Goal: Task Accomplishment & Management: Complete application form

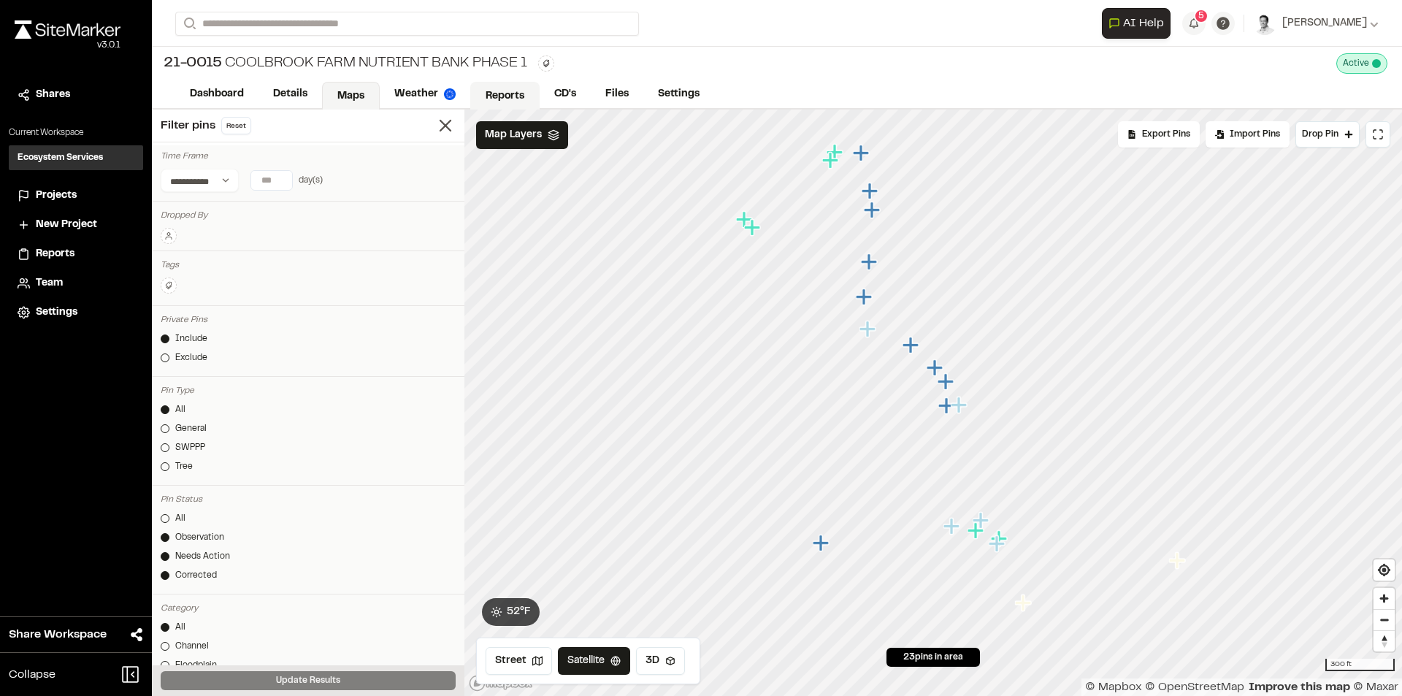
click at [515, 94] on link "Reports" at bounding box center [504, 96] width 69 height 28
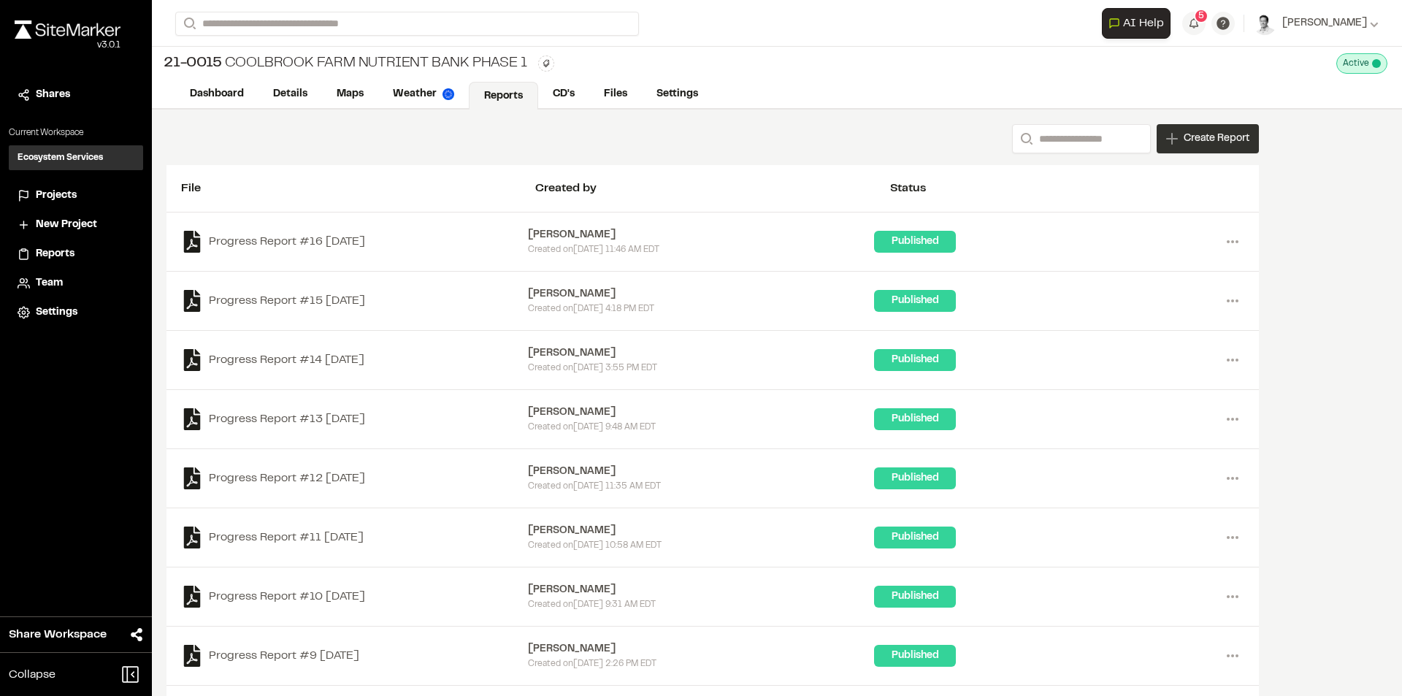
click at [1209, 145] on span "Create Report" at bounding box center [1216, 139] width 66 height 16
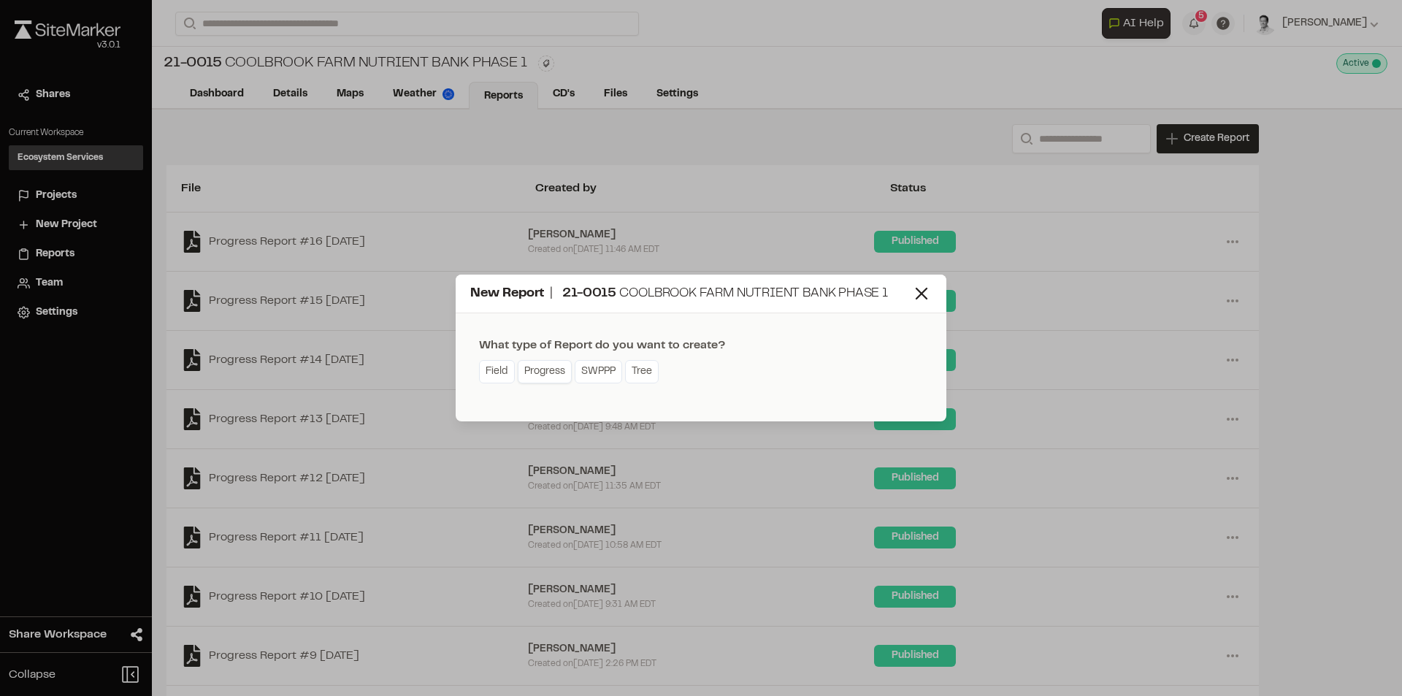
click at [546, 364] on link "Progress" at bounding box center [545, 371] width 54 height 23
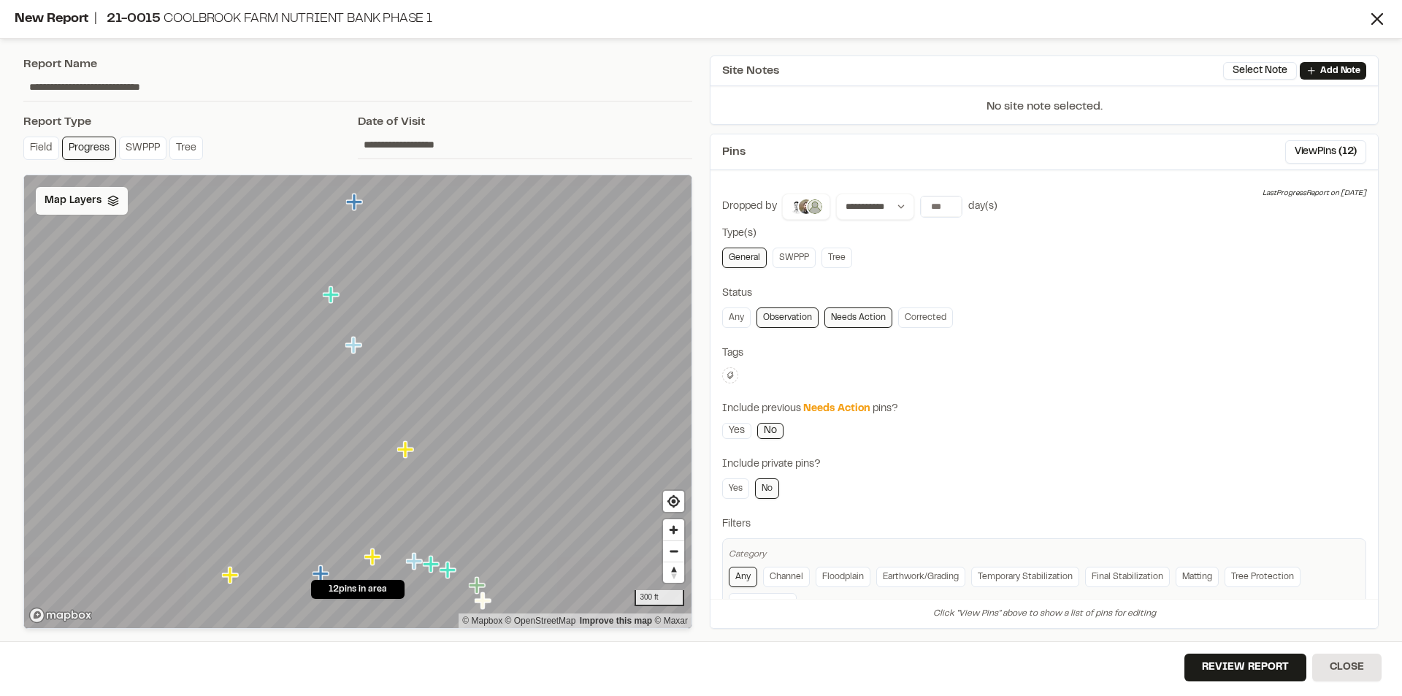
click at [115, 210] on div "Map Layers" at bounding box center [82, 201] width 92 height 28
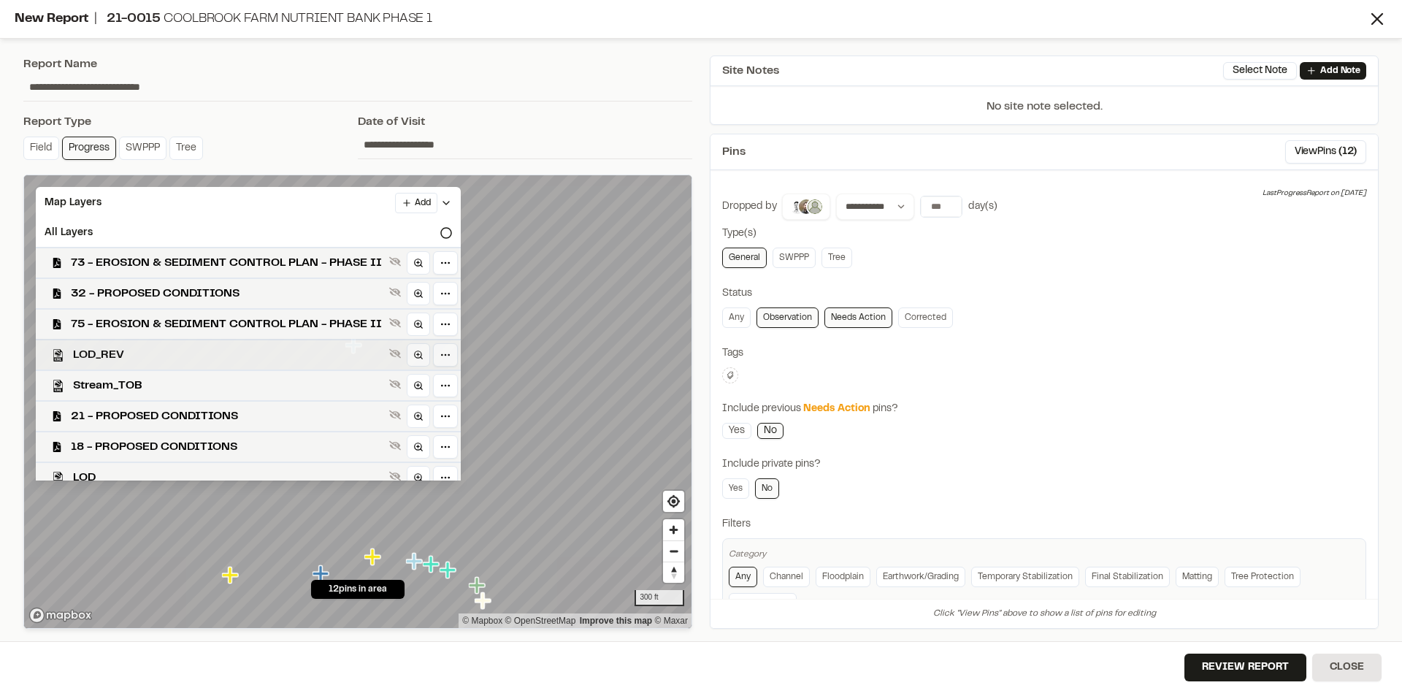
click at [158, 362] on span "LOD_REV" at bounding box center [228, 355] width 310 height 18
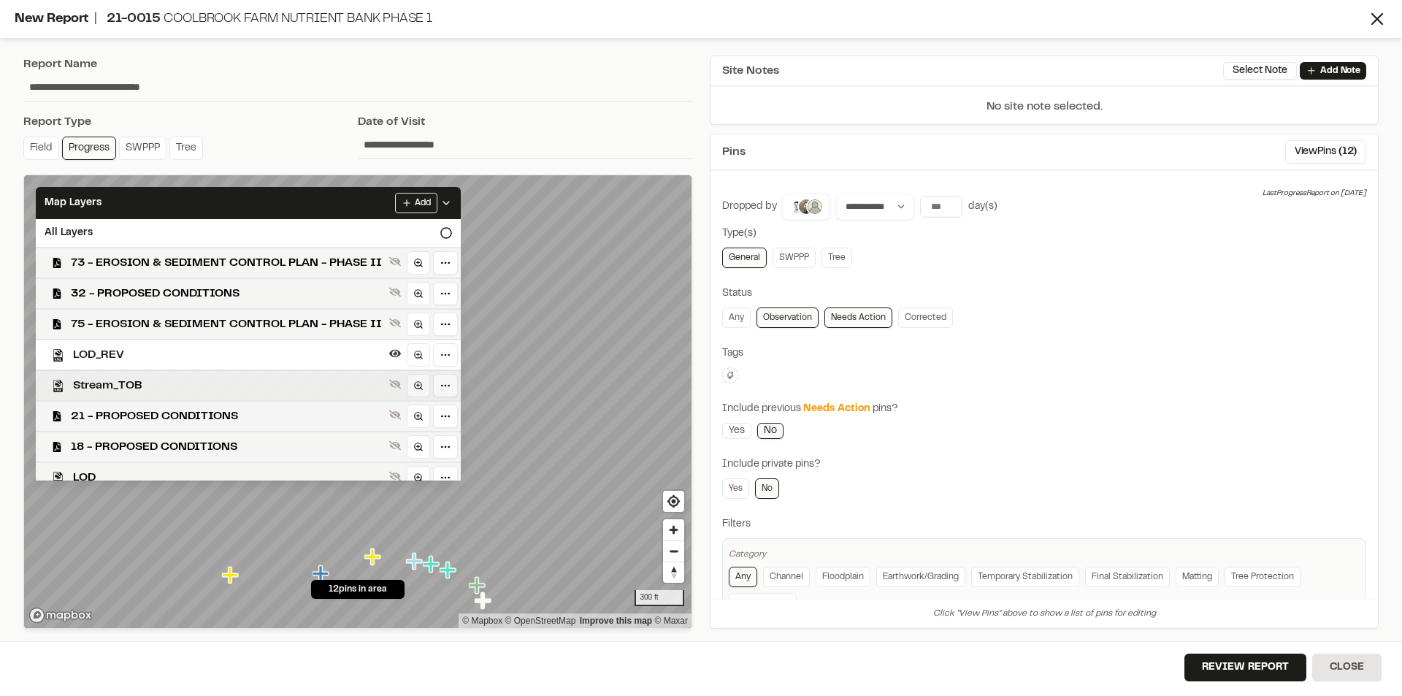
click at [160, 383] on span "Stream_TOB" at bounding box center [228, 386] width 310 height 18
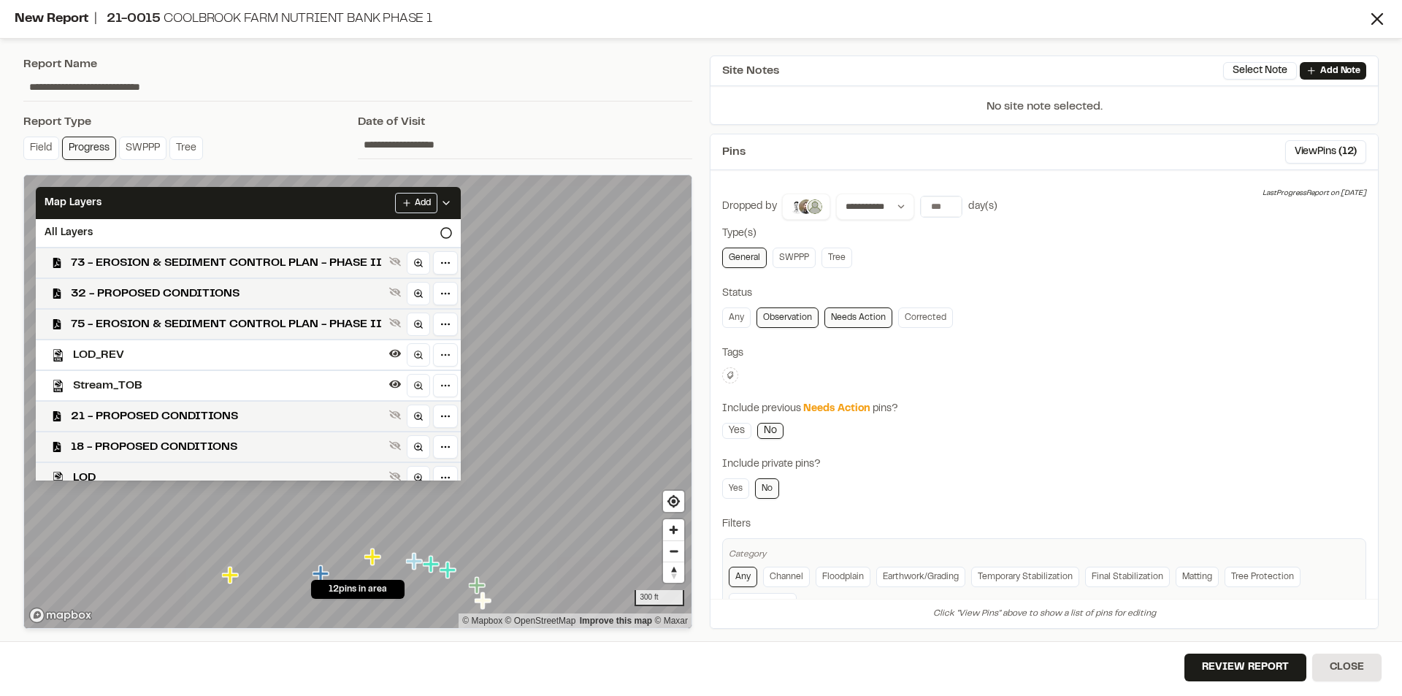
click at [242, 104] on div "**********" at bounding box center [358, 342] width 686 height 591
click at [383, 143] on input "**********" at bounding box center [525, 145] width 334 height 28
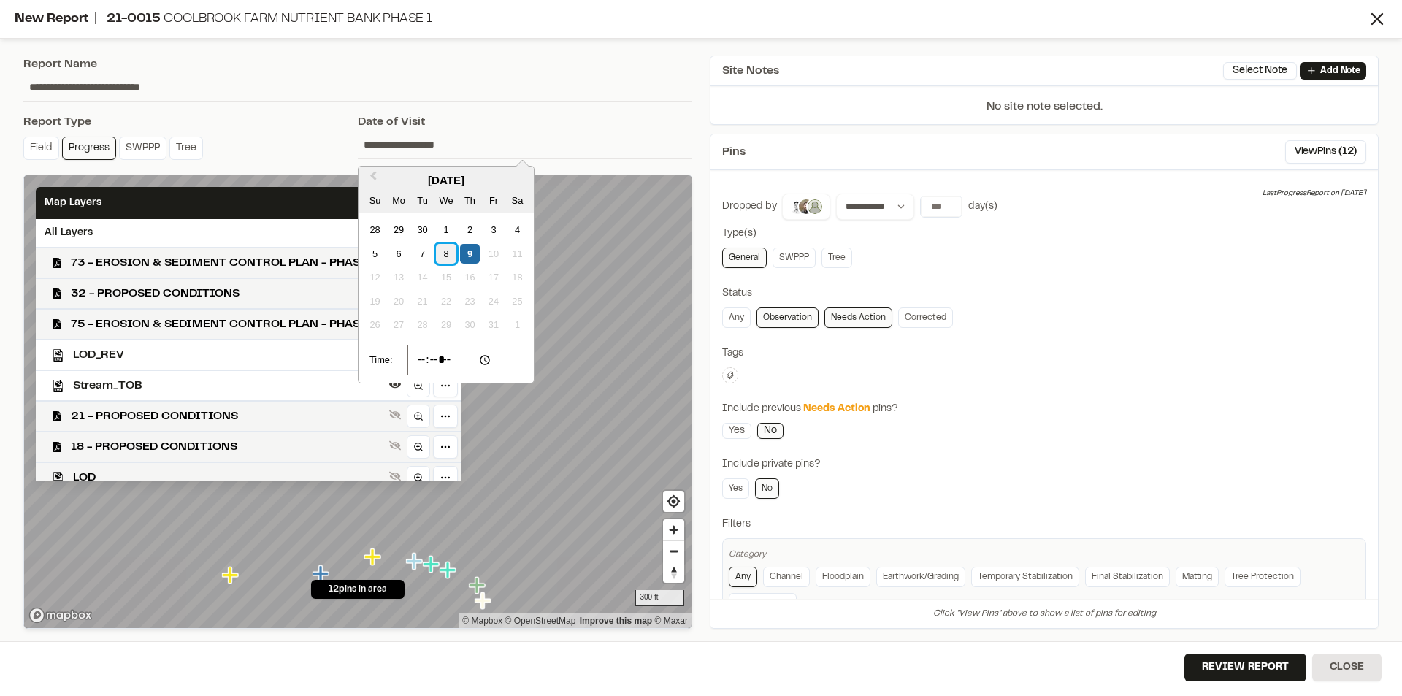
click at [445, 253] on div "8" at bounding box center [446, 254] width 20 height 20
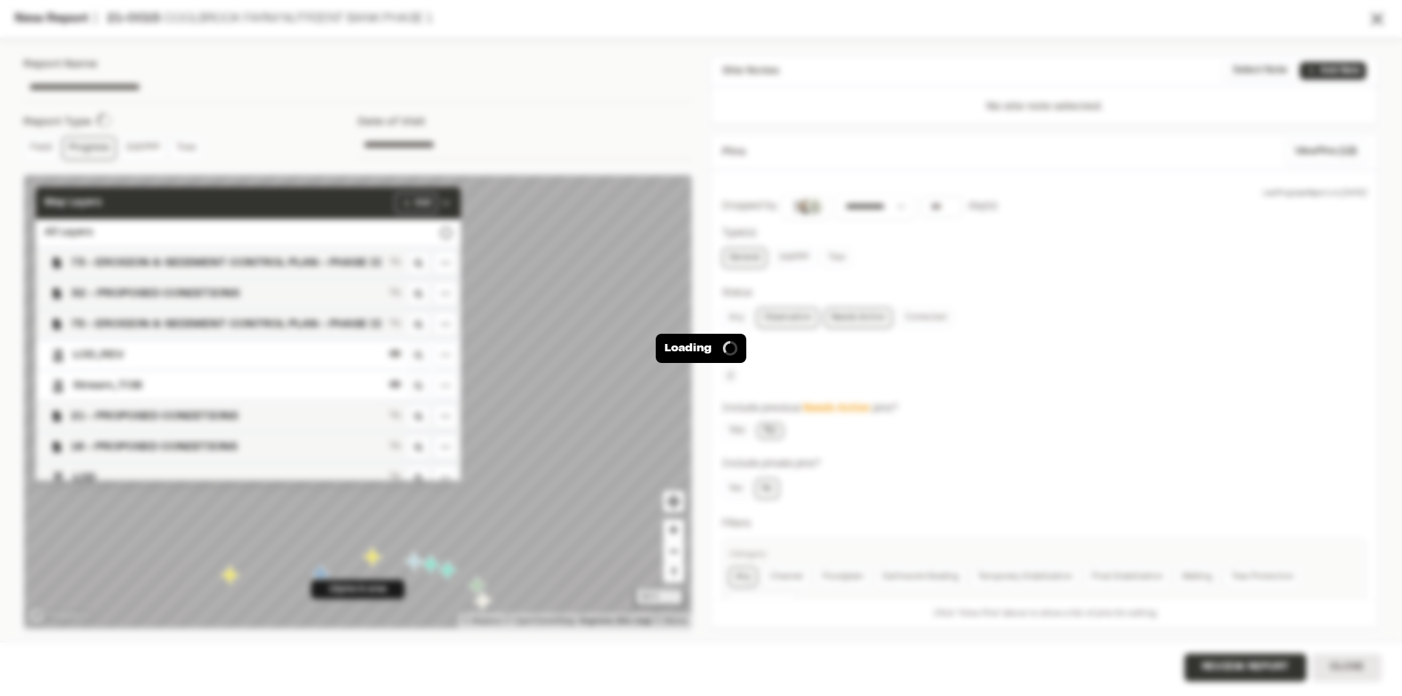
type input "**********"
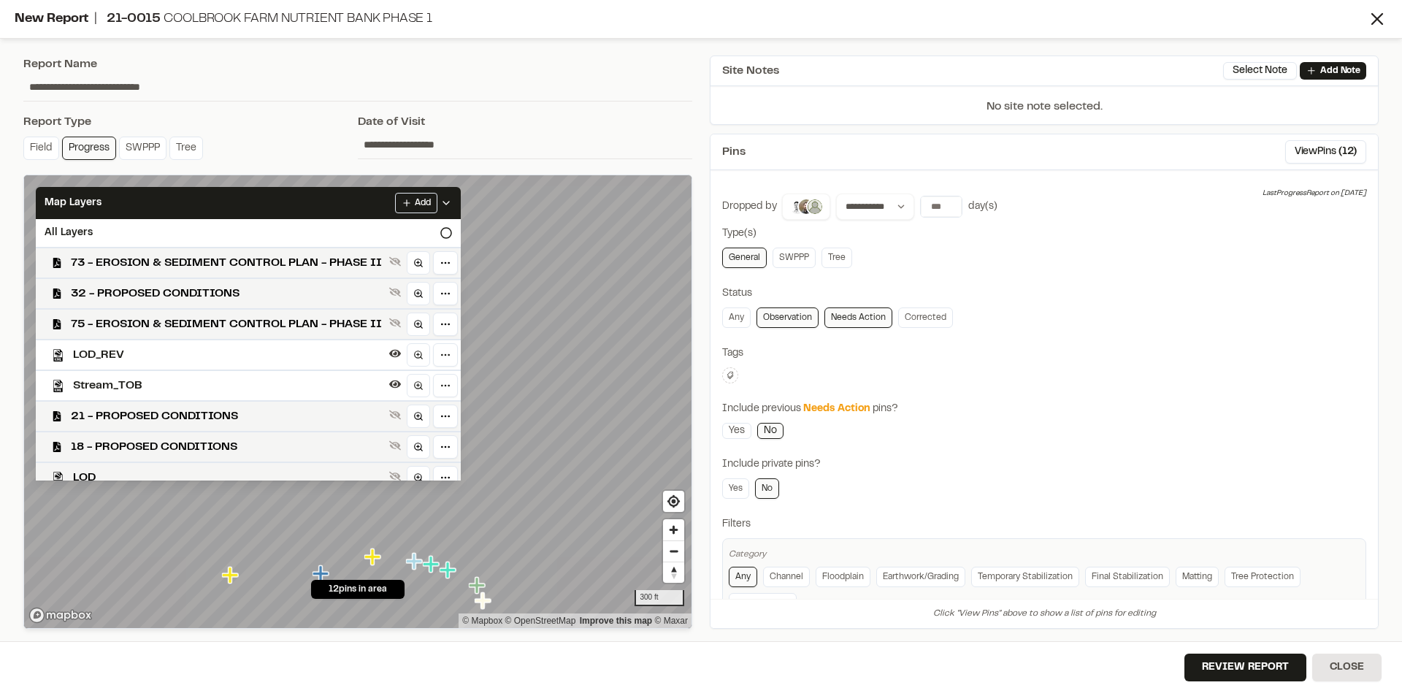
click at [602, 118] on div "Date of Visit" at bounding box center [525, 122] width 334 height 18
click at [142, 199] on div "Map Layers Add" at bounding box center [248, 203] width 425 height 32
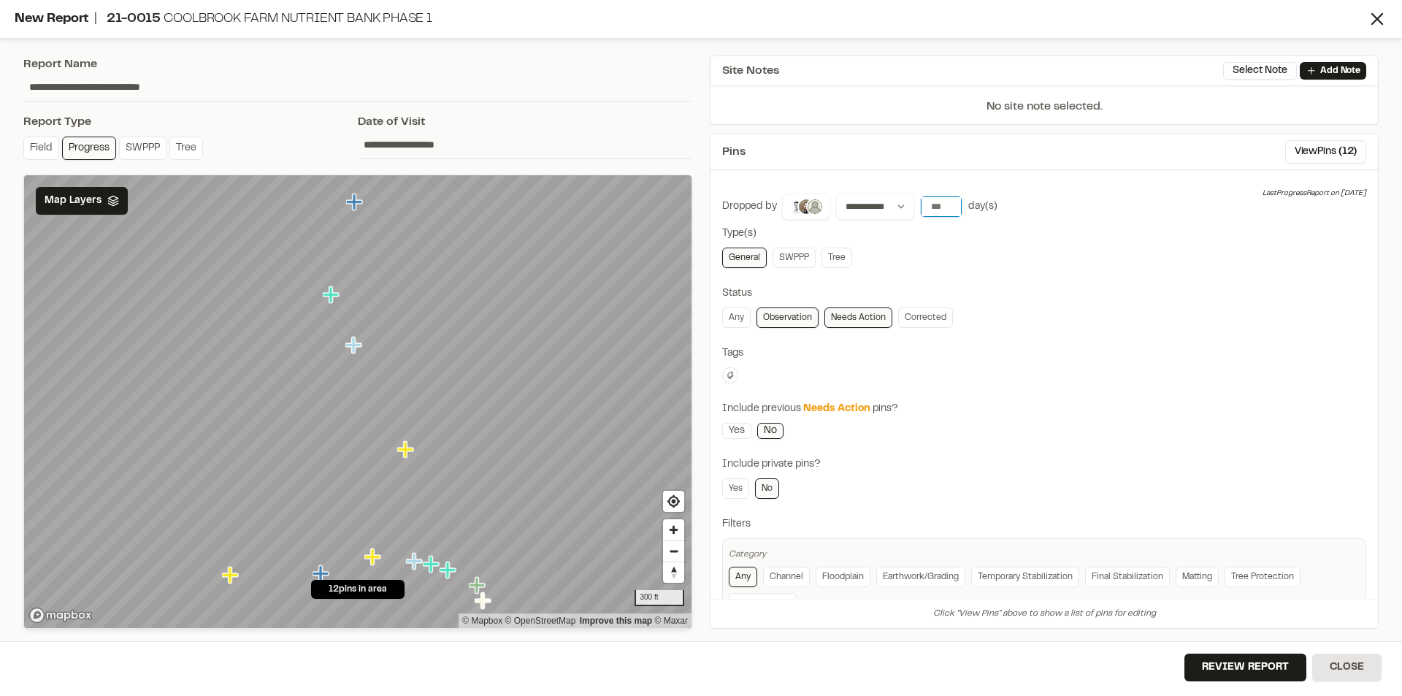
click at [950, 211] on input "*" at bounding box center [941, 206] width 41 height 20
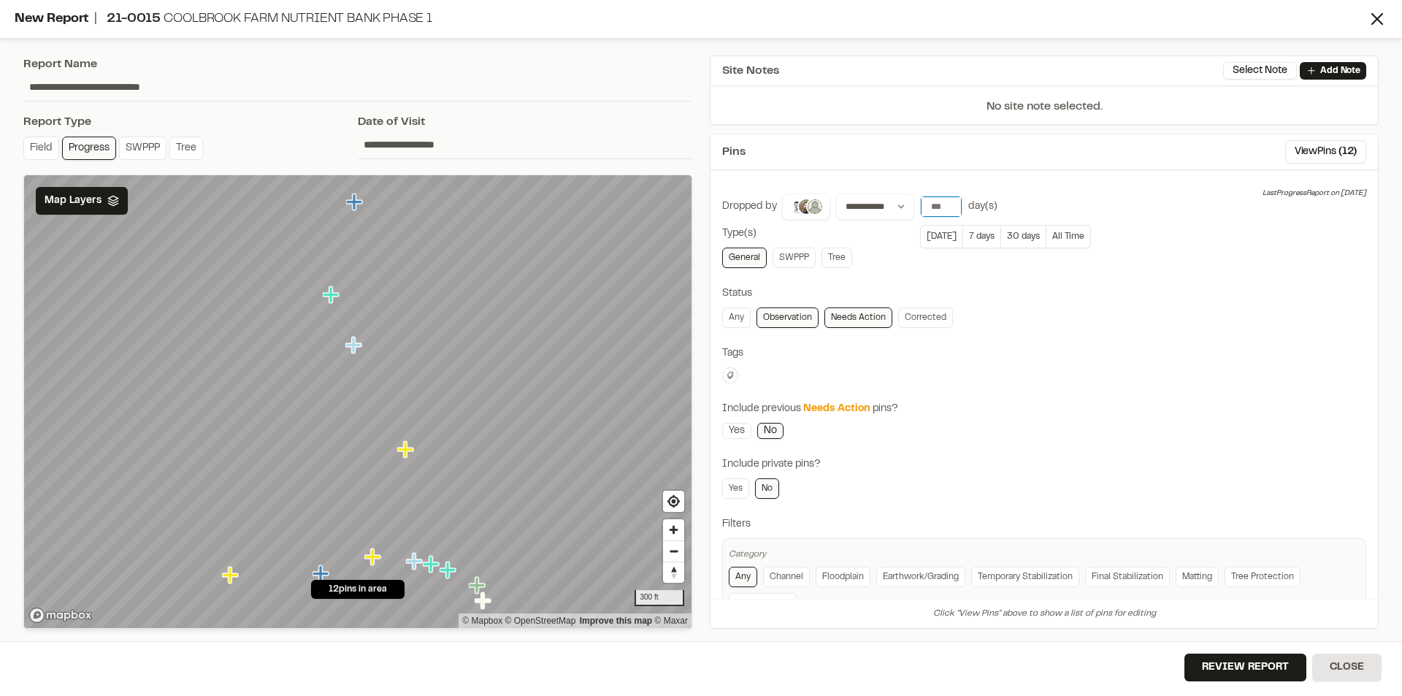
click at [950, 211] on input "*" at bounding box center [941, 206] width 41 height 20
type input "*"
click at [950, 211] on input "*" at bounding box center [941, 206] width 41 height 20
click at [915, 311] on link "Corrected" at bounding box center [925, 317] width 55 height 20
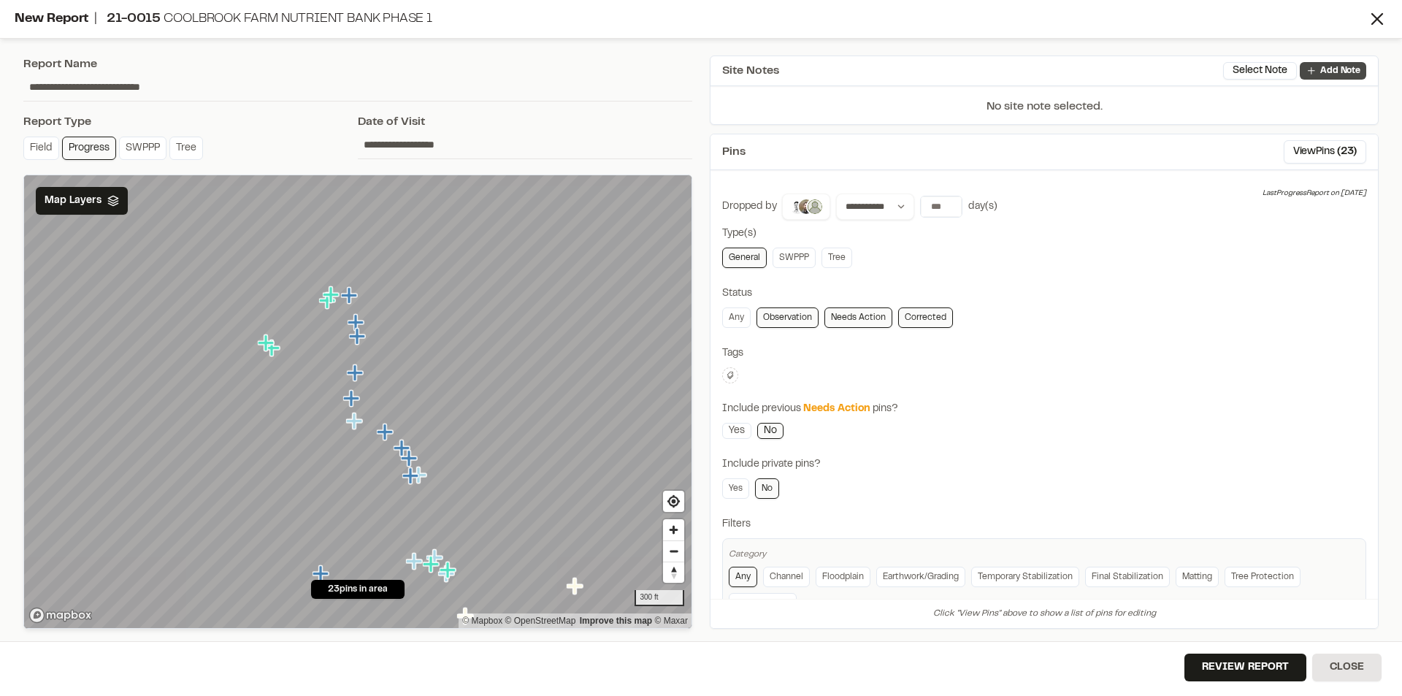
click at [1342, 72] on p "Add Note" at bounding box center [1340, 70] width 40 height 13
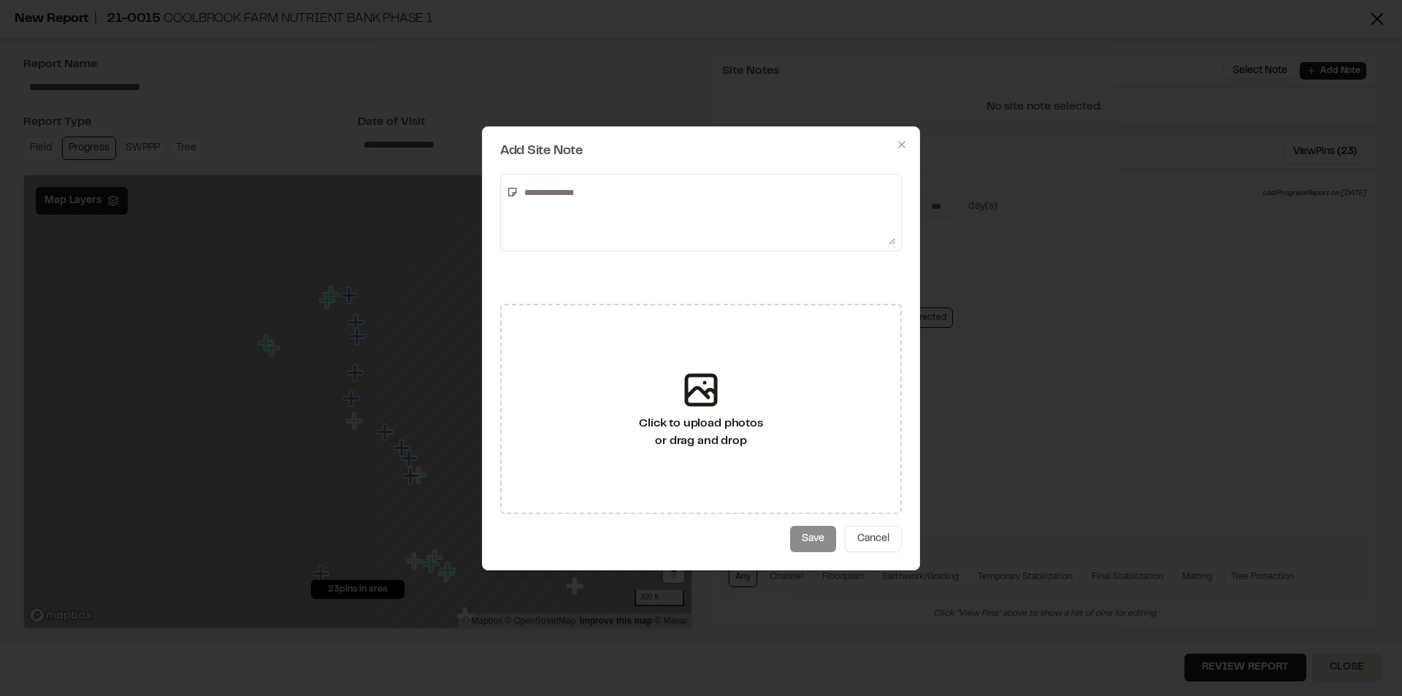
click at [579, 212] on textarea at bounding box center [706, 212] width 377 height 64
paste textarea "**********"
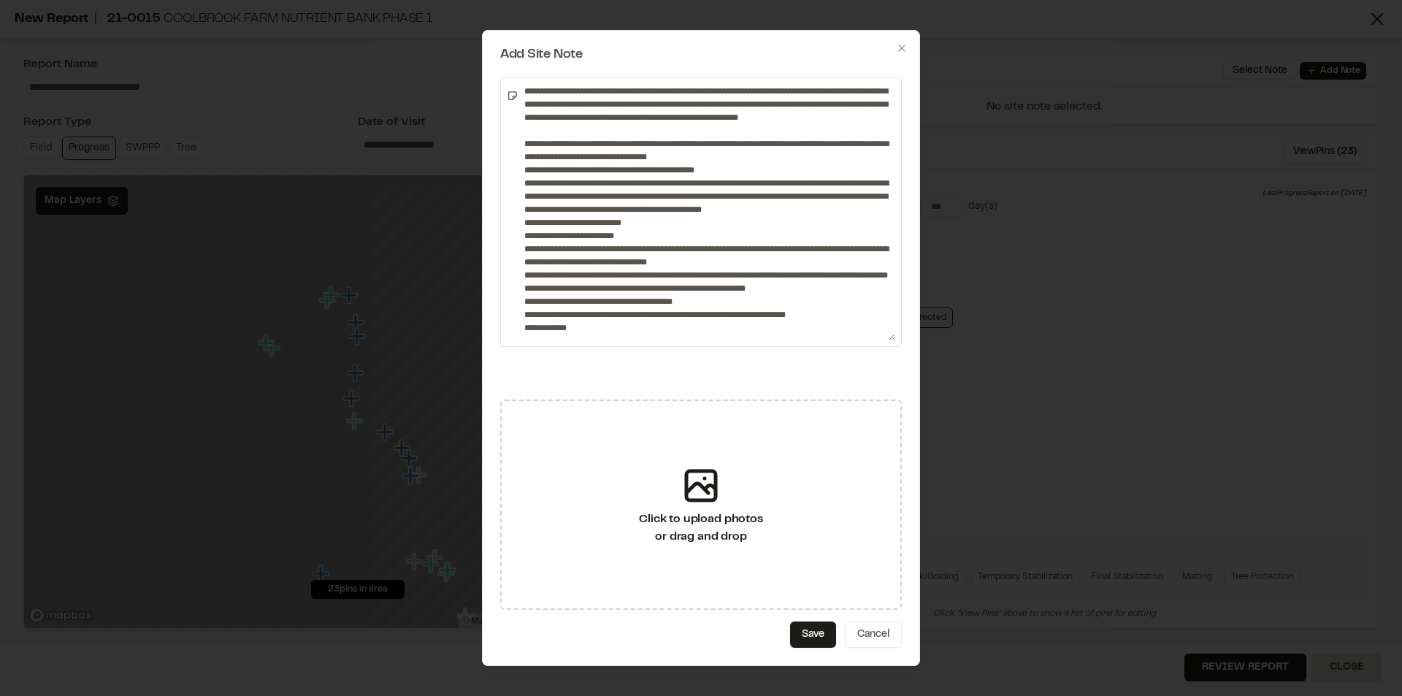
scroll to position [236, 0]
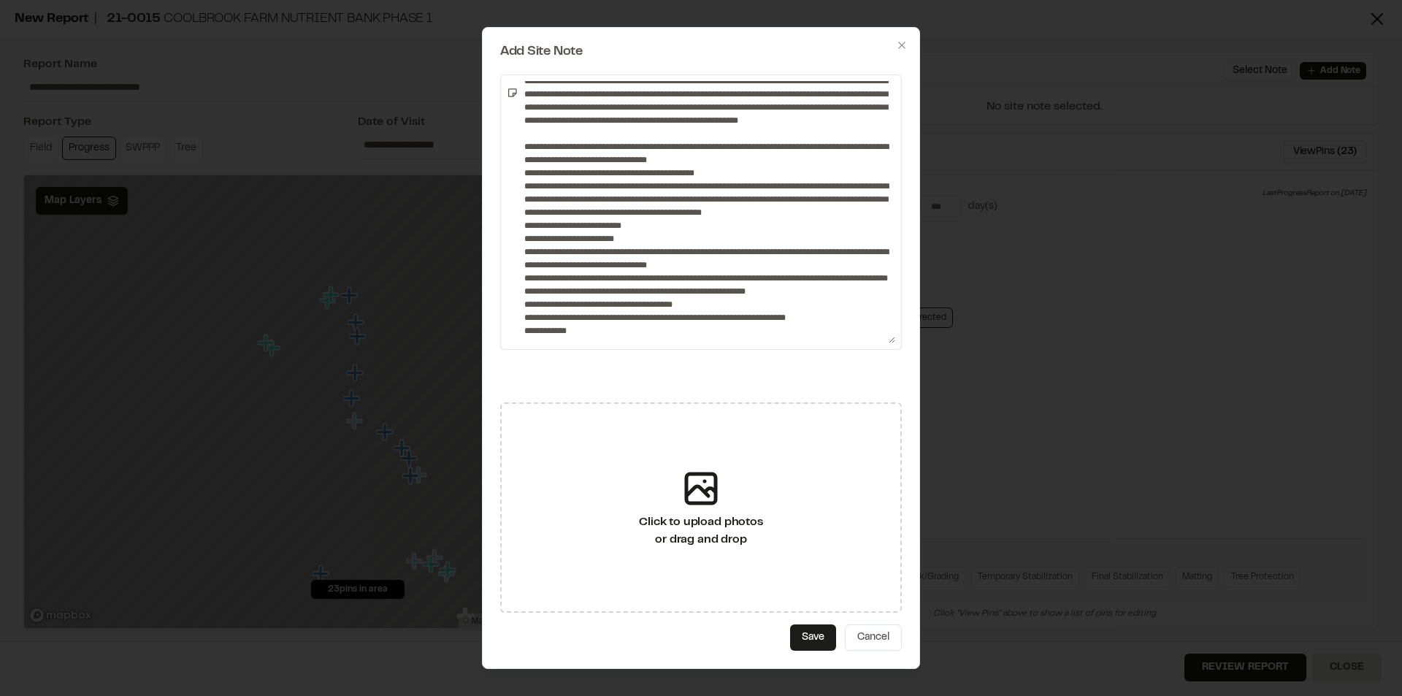
drag, startPoint x: 889, startPoint y: 241, endPoint x: 899, endPoint y: 439, distance: 198.1
click at [899, 439] on div "Add Site Note Click to upload photos or drag and drop Save Cancel Close" at bounding box center [701, 348] width 438 height 642
click at [518, 212] on textarea at bounding box center [706, 212] width 377 height 262
click at [518, 211] on textarea at bounding box center [706, 212] width 377 height 262
click at [699, 135] on textarea at bounding box center [706, 212] width 377 height 262
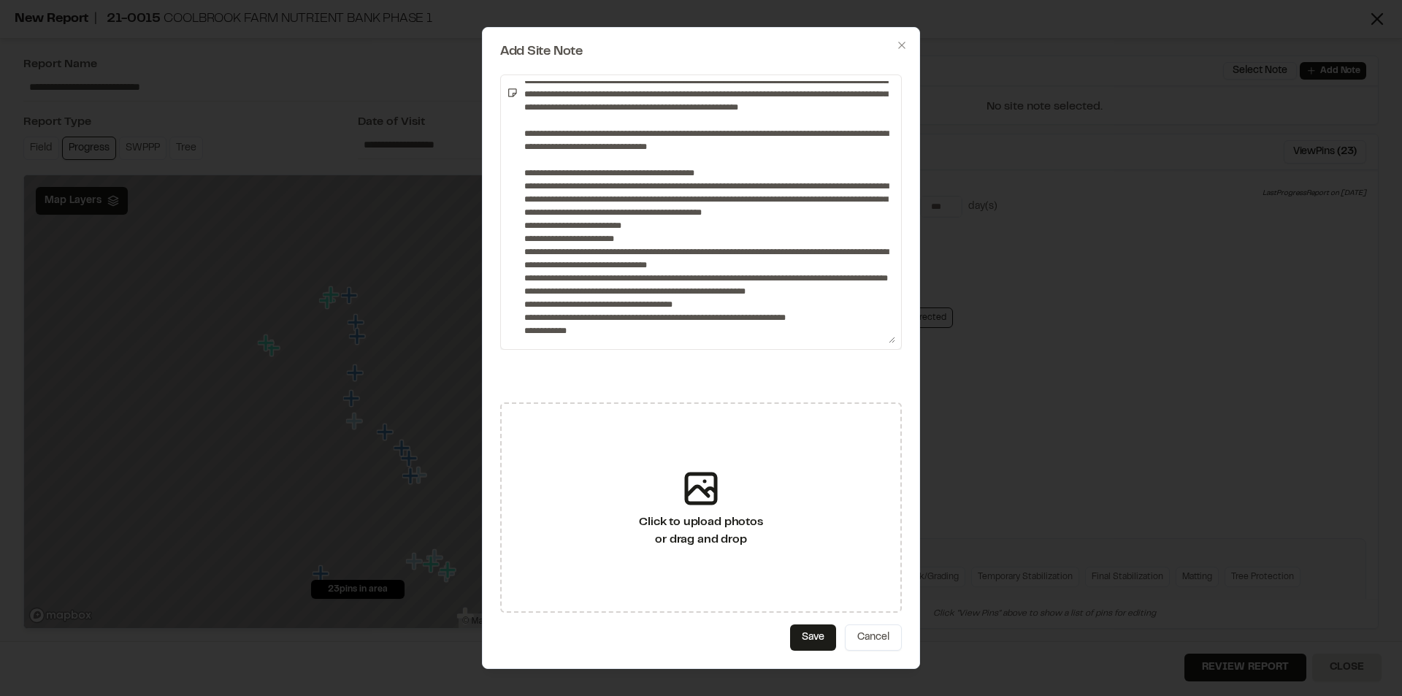
scroll to position [249, 0]
click at [531, 318] on textarea at bounding box center [706, 212] width 377 height 262
type textarea "**********"
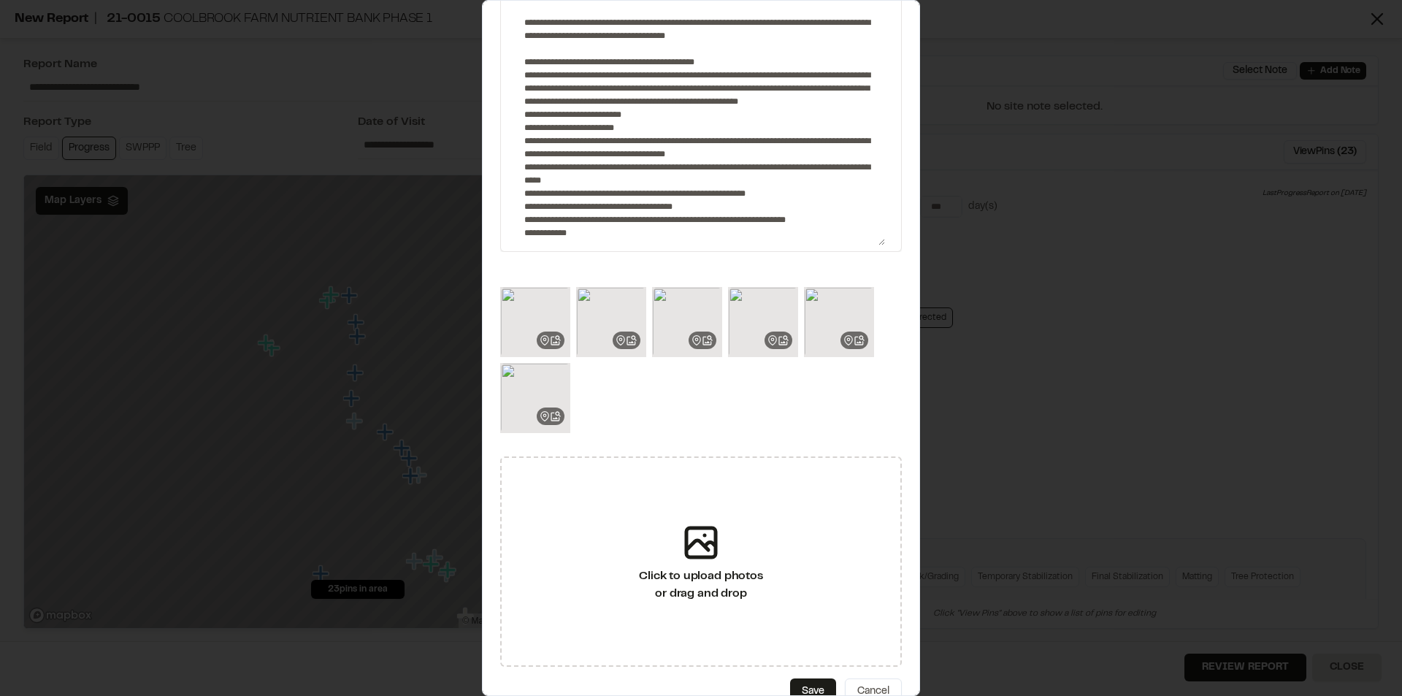
scroll to position [98, 0]
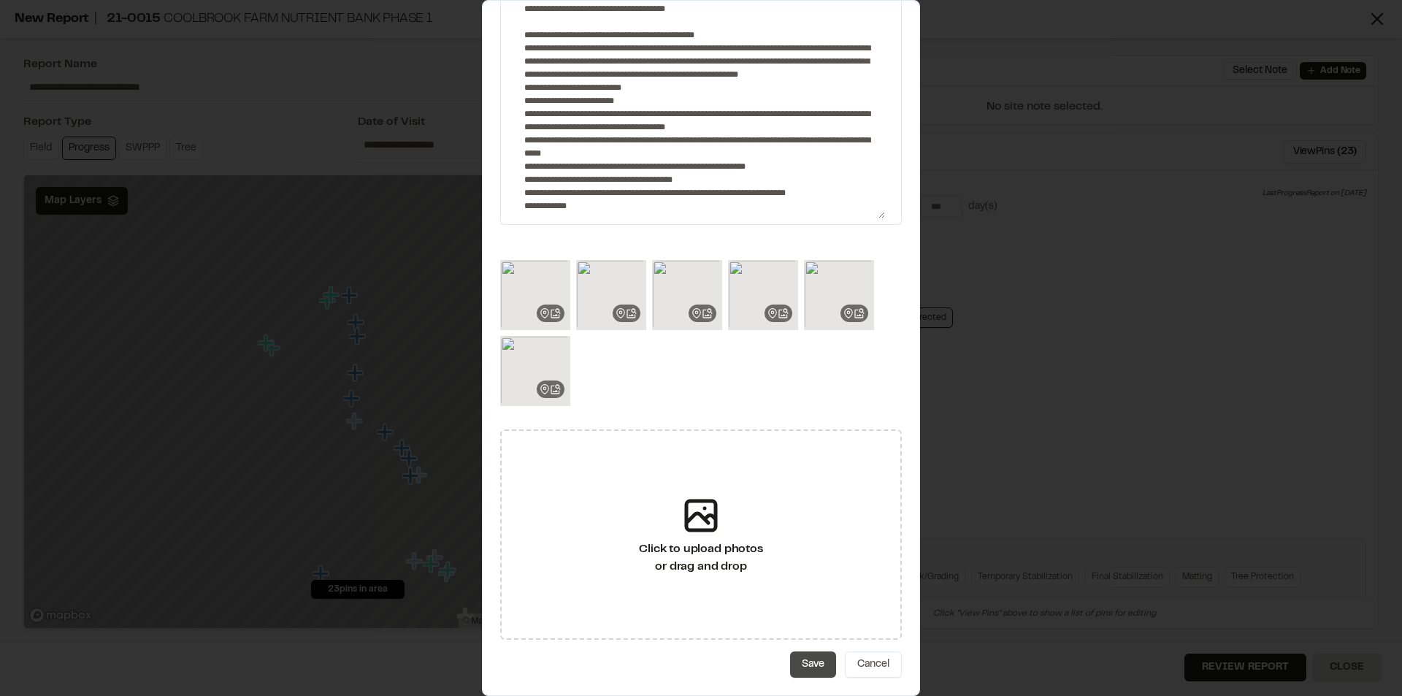
click at [801, 667] on button "Save" at bounding box center [813, 664] width 46 height 26
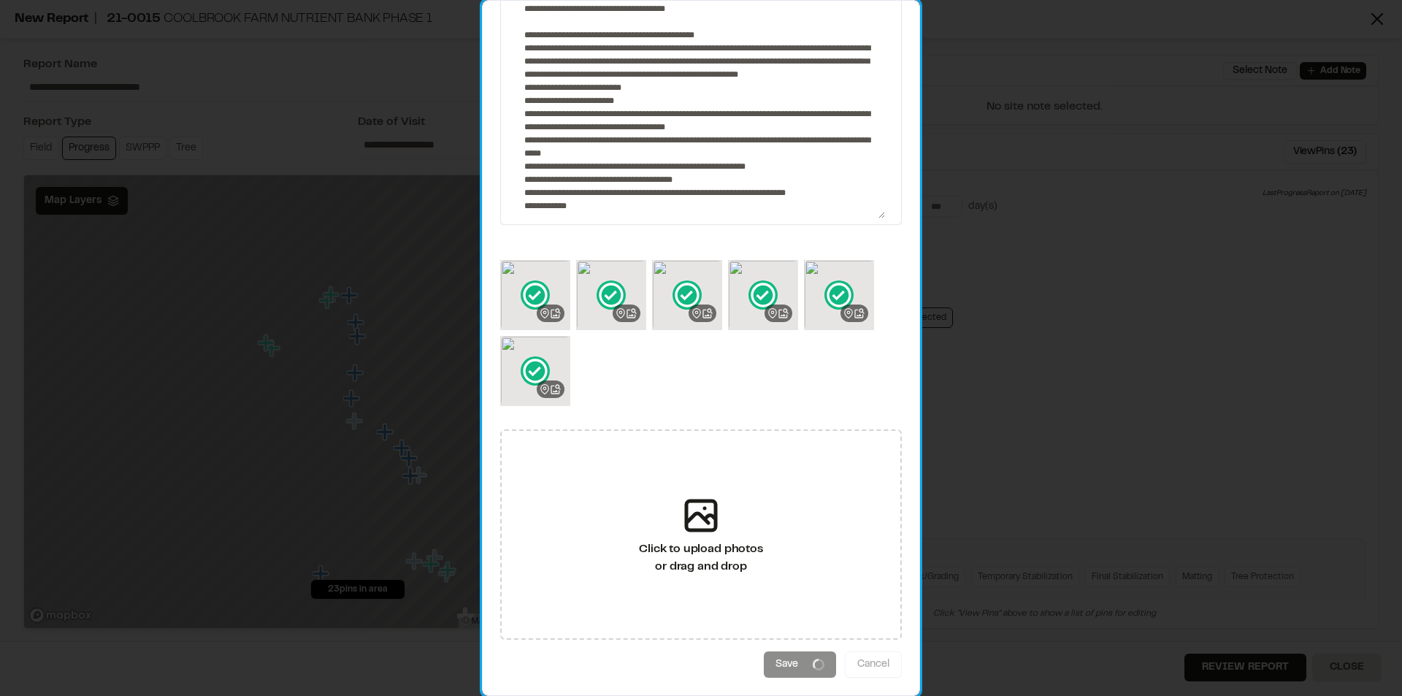
scroll to position [0, 0]
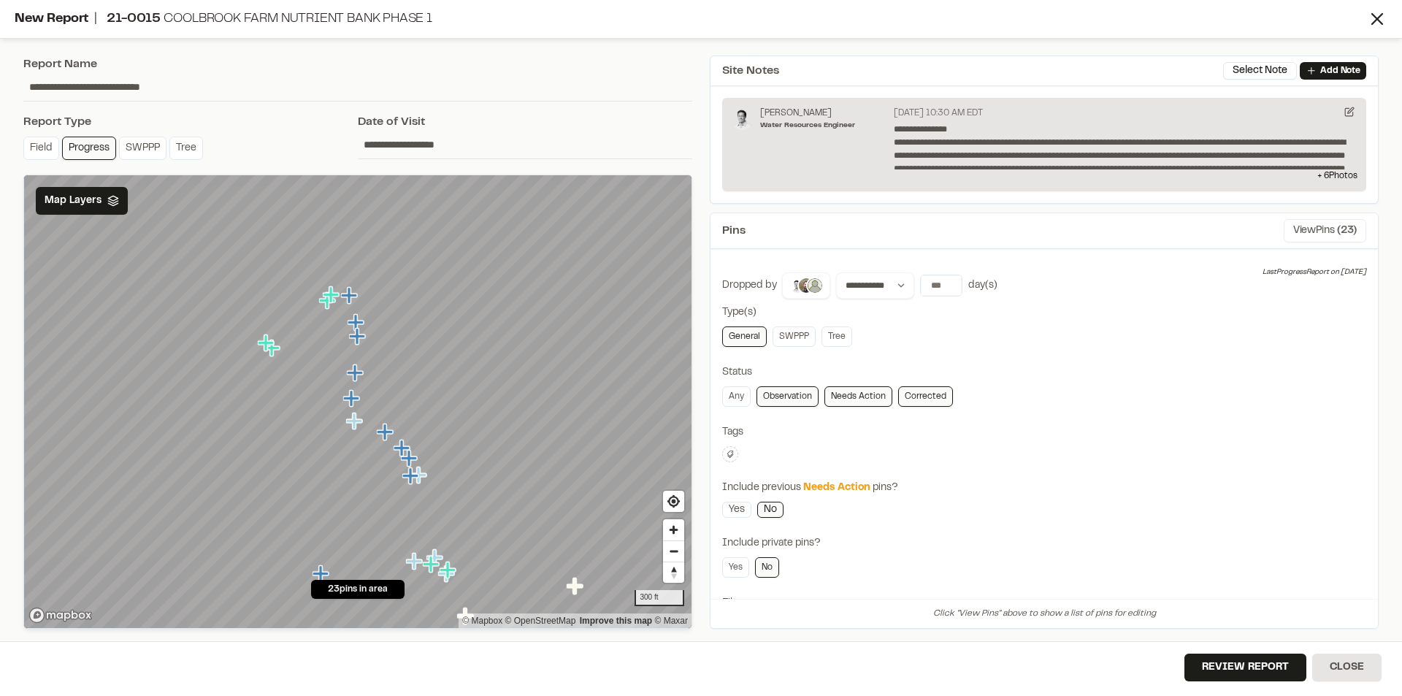
click at [1306, 234] on button "View Pins ( 23 )" at bounding box center [1324, 230] width 82 height 23
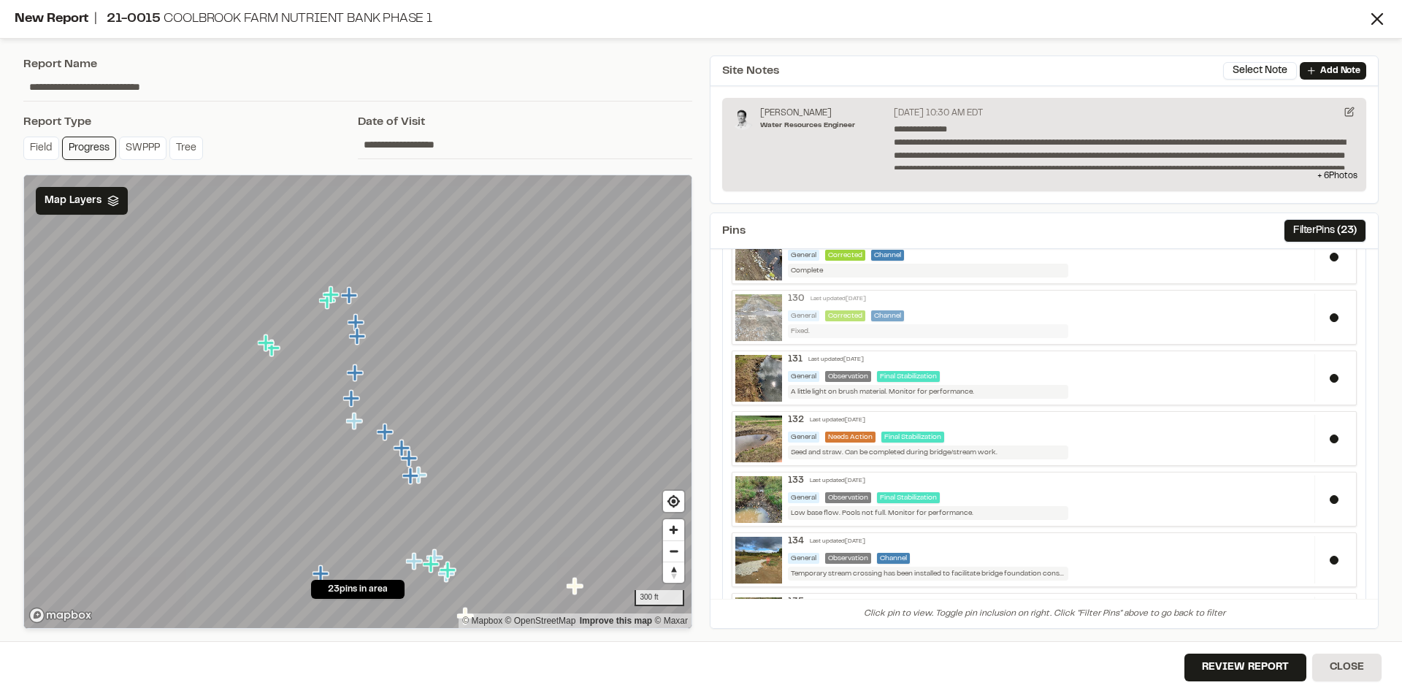
scroll to position [1107, 0]
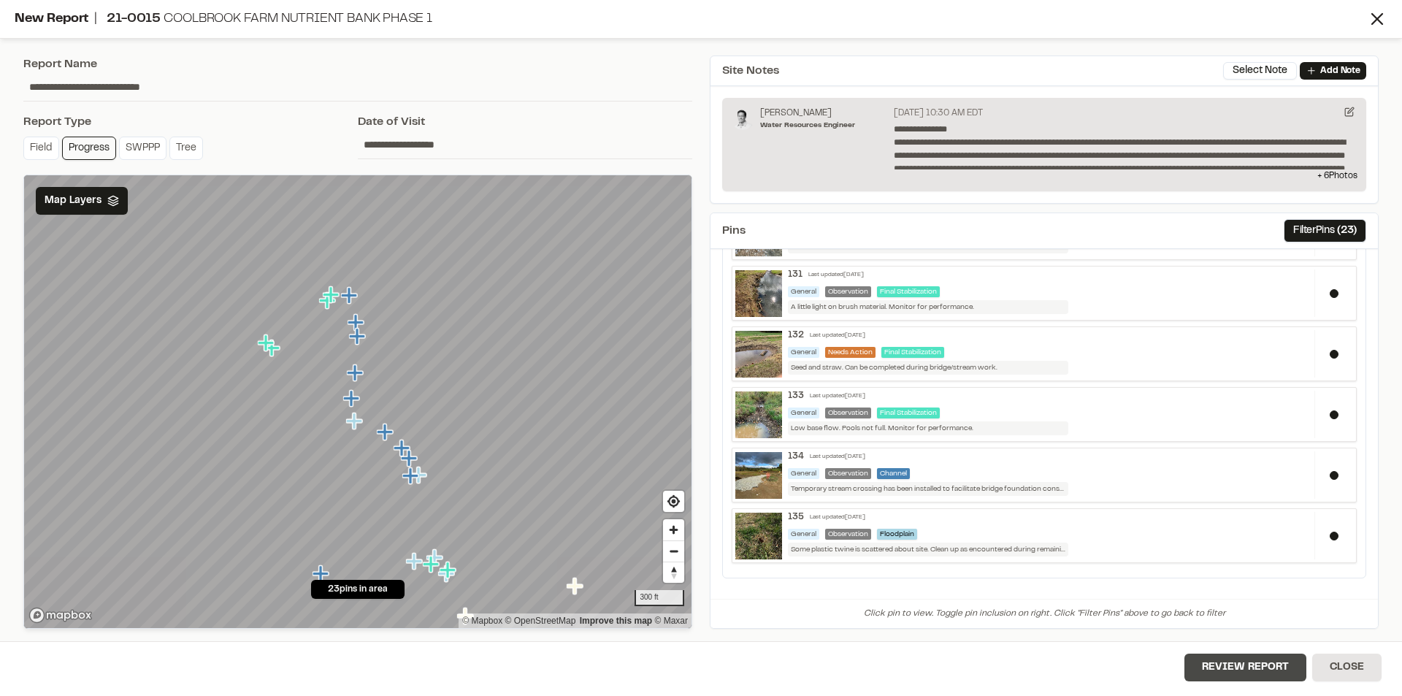
click at [1236, 666] on button "Review Report" at bounding box center [1245, 667] width 122 height 28
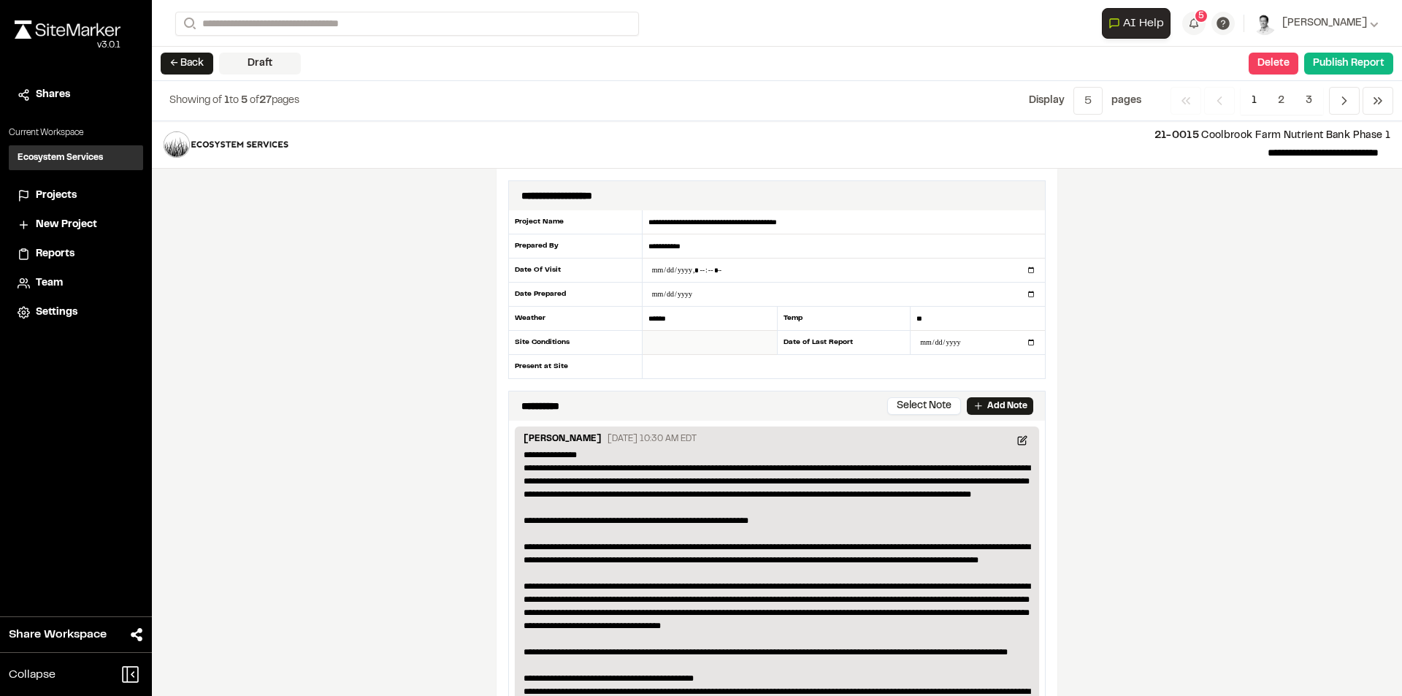
click at [668, 346] on input "text" at bounding box center [709, 343] width 134 height 24
type input "**********"
click at [690, 368] on input "text" at bounding box center [843, 366] width 402 height 23
click at [977, 366] on input "**********" at bounding box center [843, 366] width 402 height 23
type input "**********"
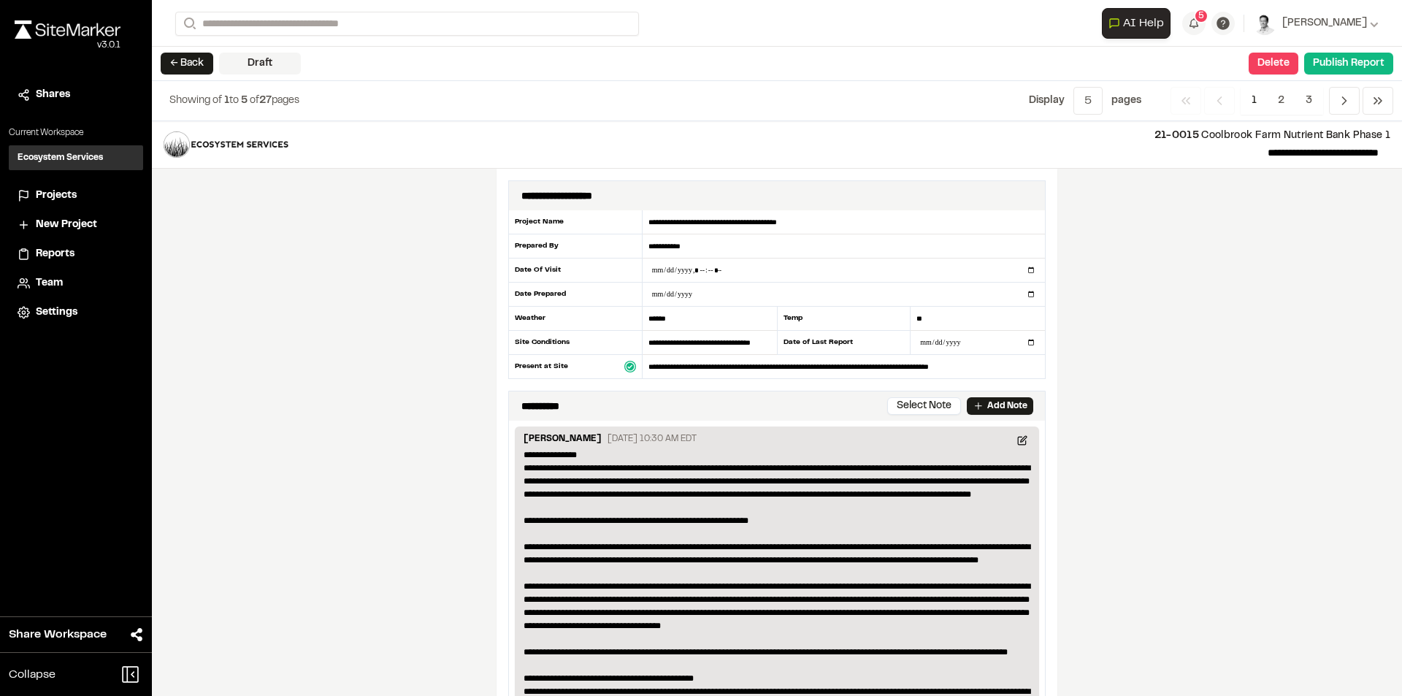
click at [1224, 361] on div "**********" at bounding box center [777, 408] width 1250 height 575
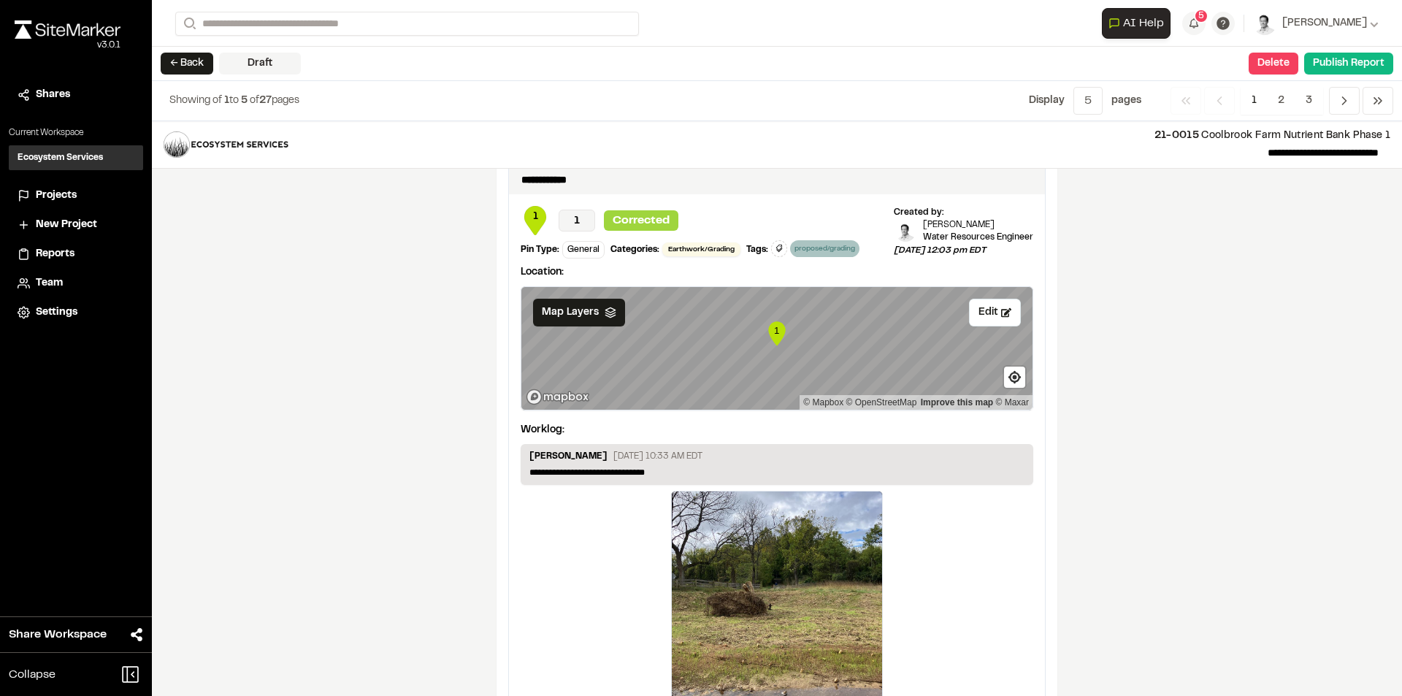
scroll to position [2412, 0]
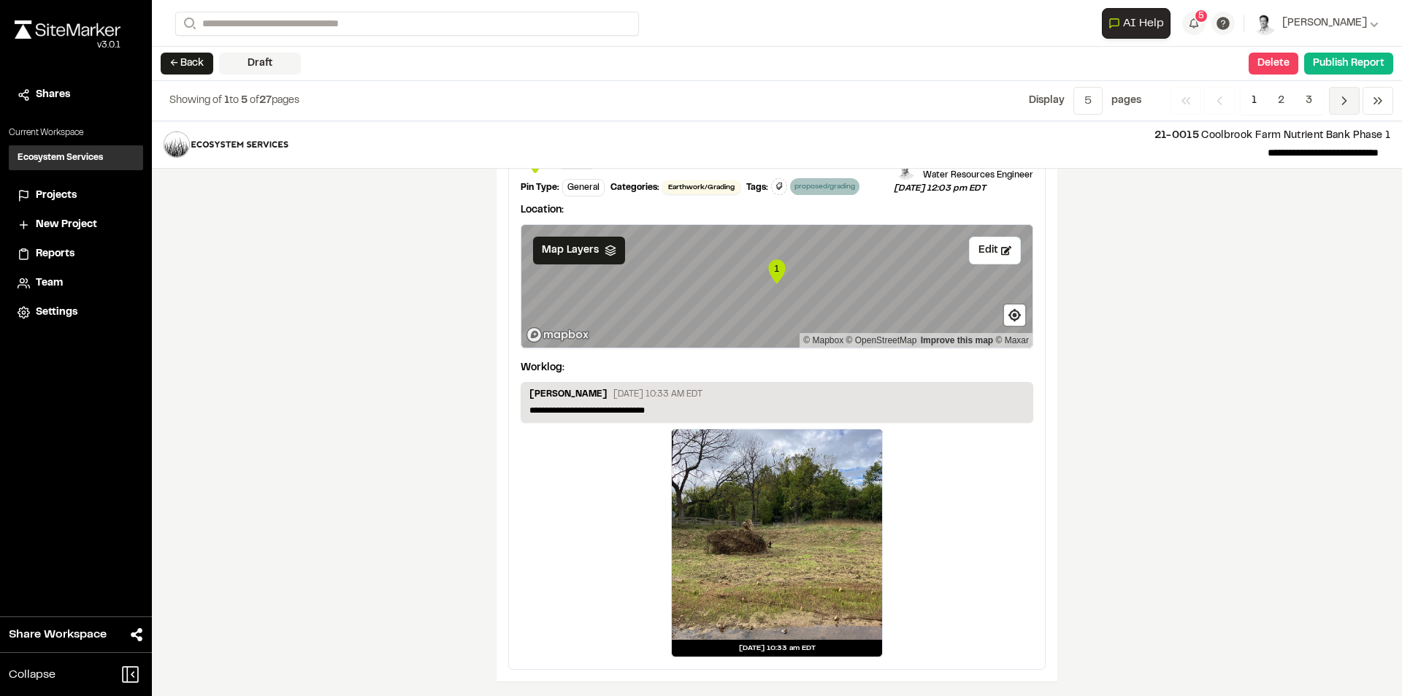
click at [1338, 104] on icon "Navigation" at bounding box center [1344, 100] width 15 height 15
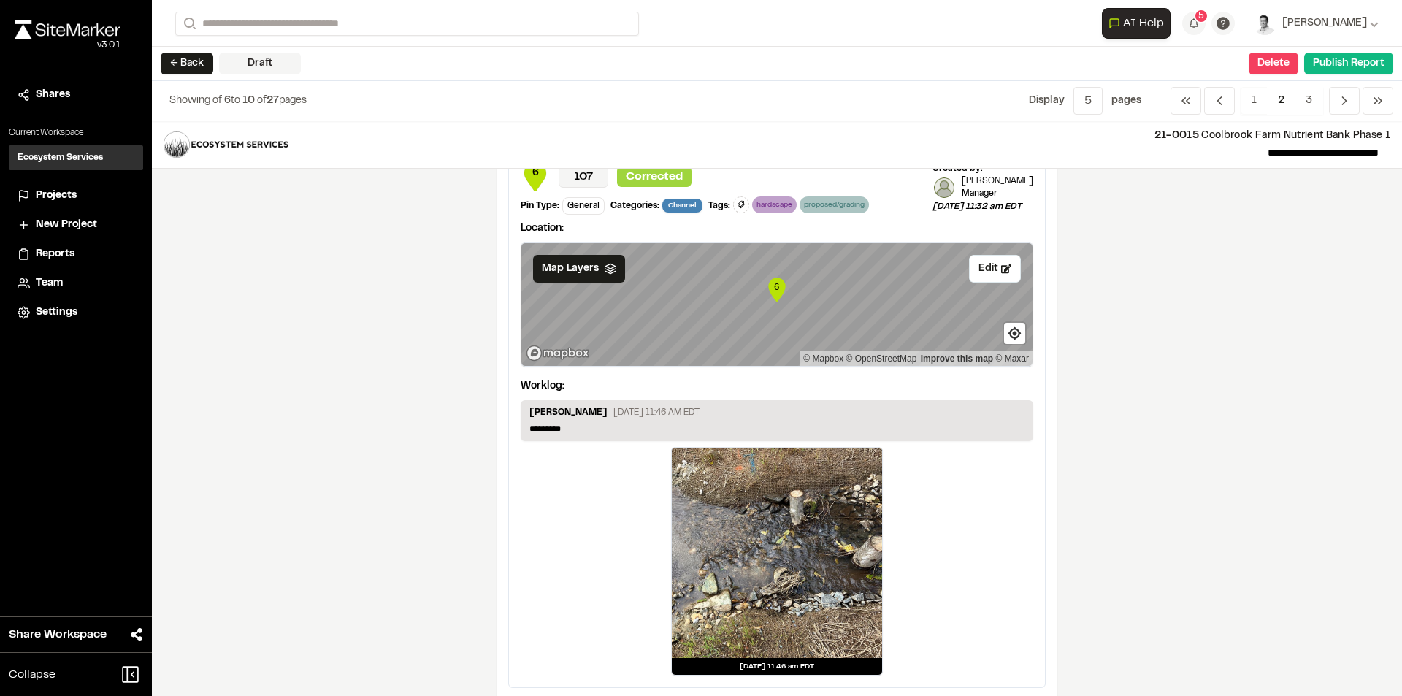
scroll to position [2354, 0]
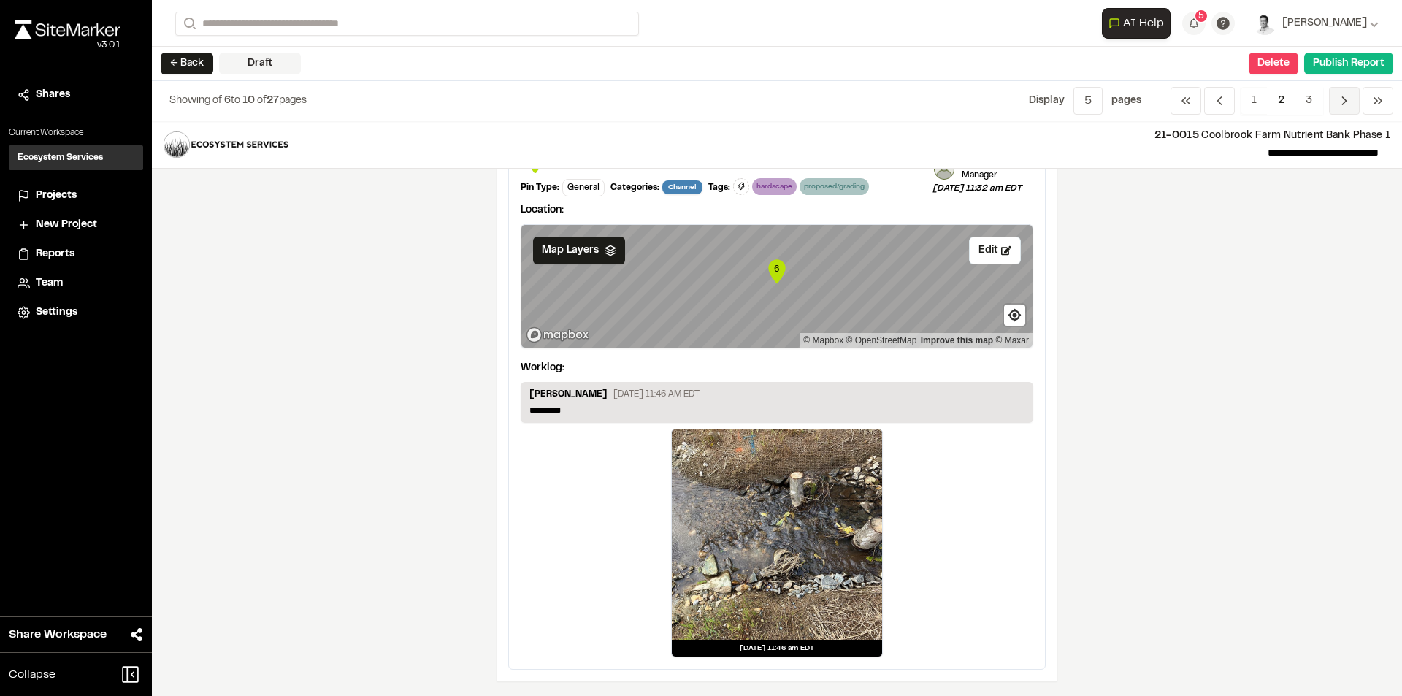
click at [1334, 101] on span "Previous" at bounding box center [1344, 101] width 31 height 28
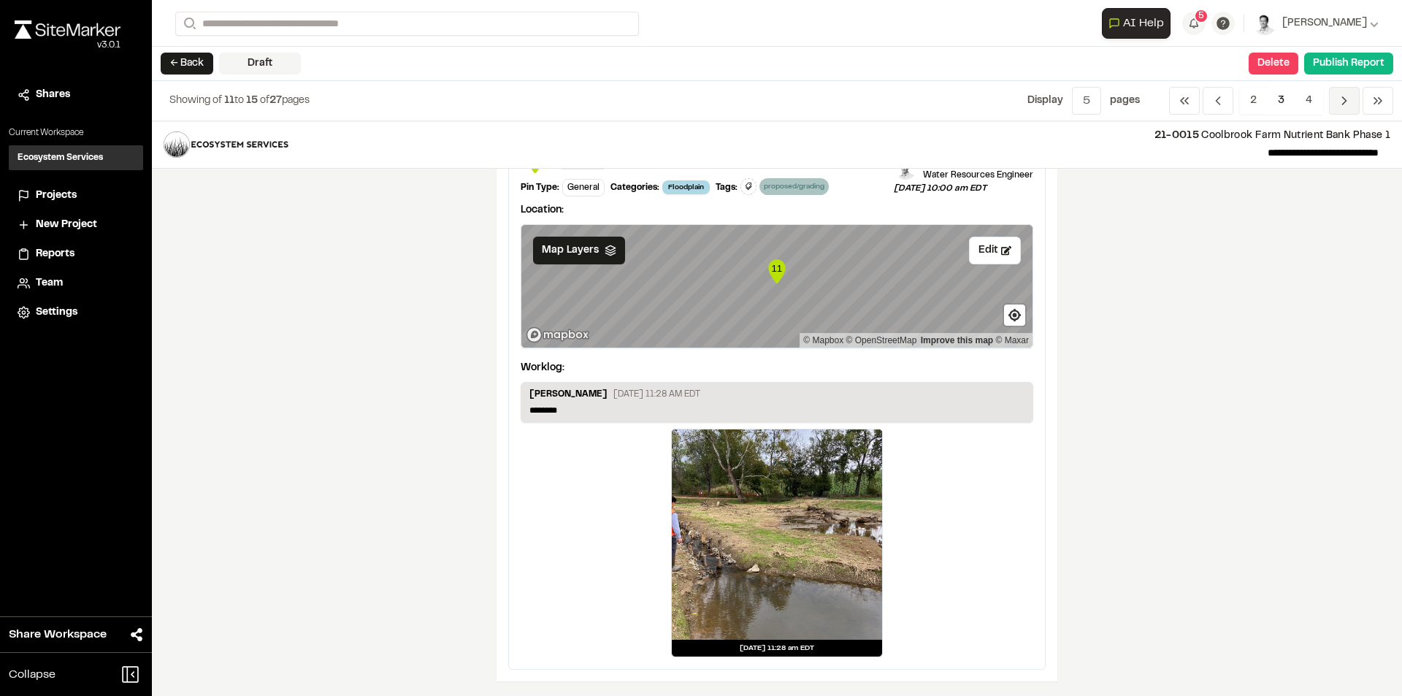
click at [1342, 104] on polyline "Navigation" at bounding box center [1344, 100] width 4 height 7
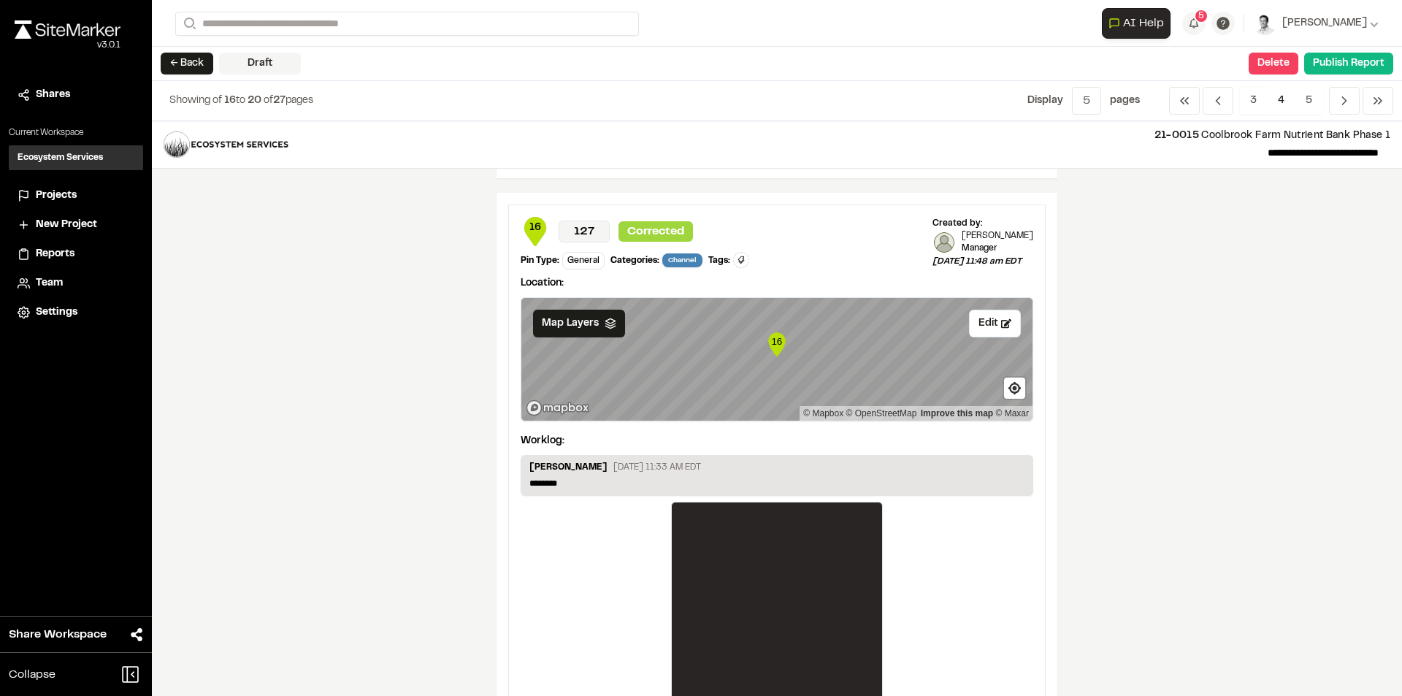
scroll to position [2308, 0]
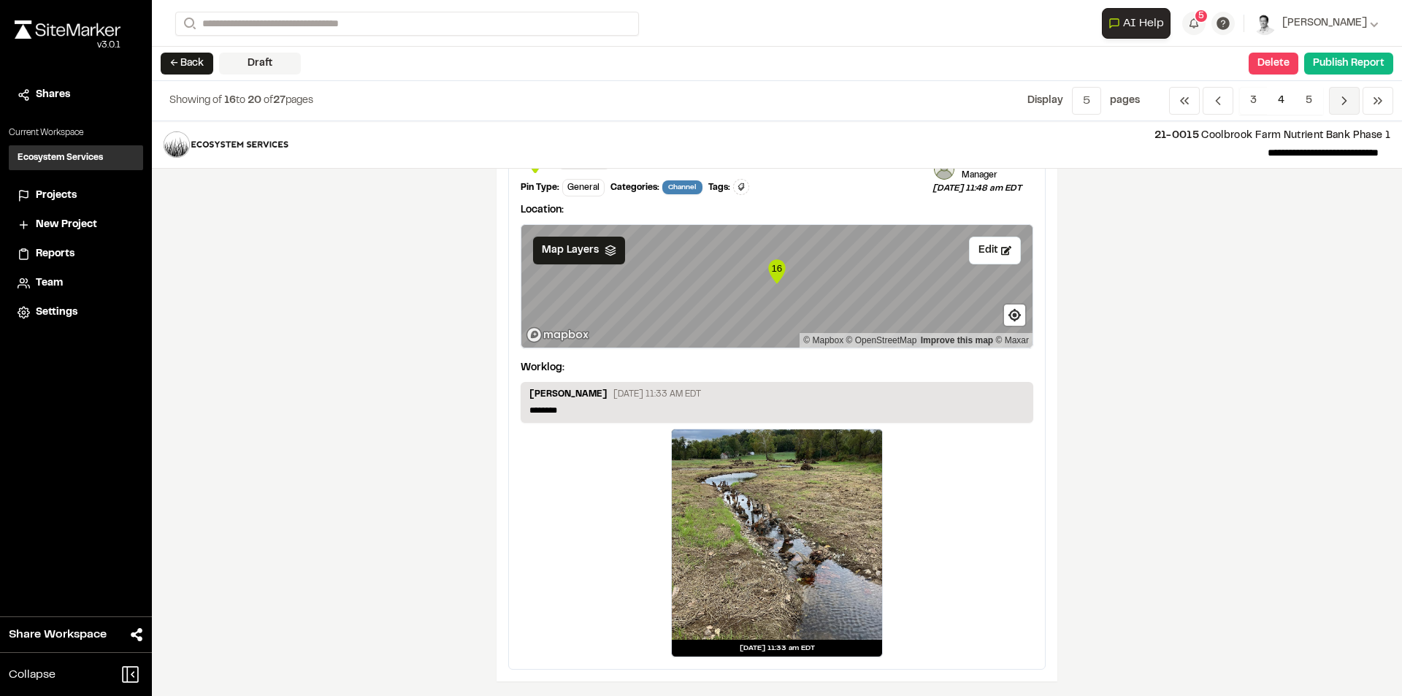
click at [1336, 114] on span "Previous" at bounding box center [1344, 101] width 31 height 28
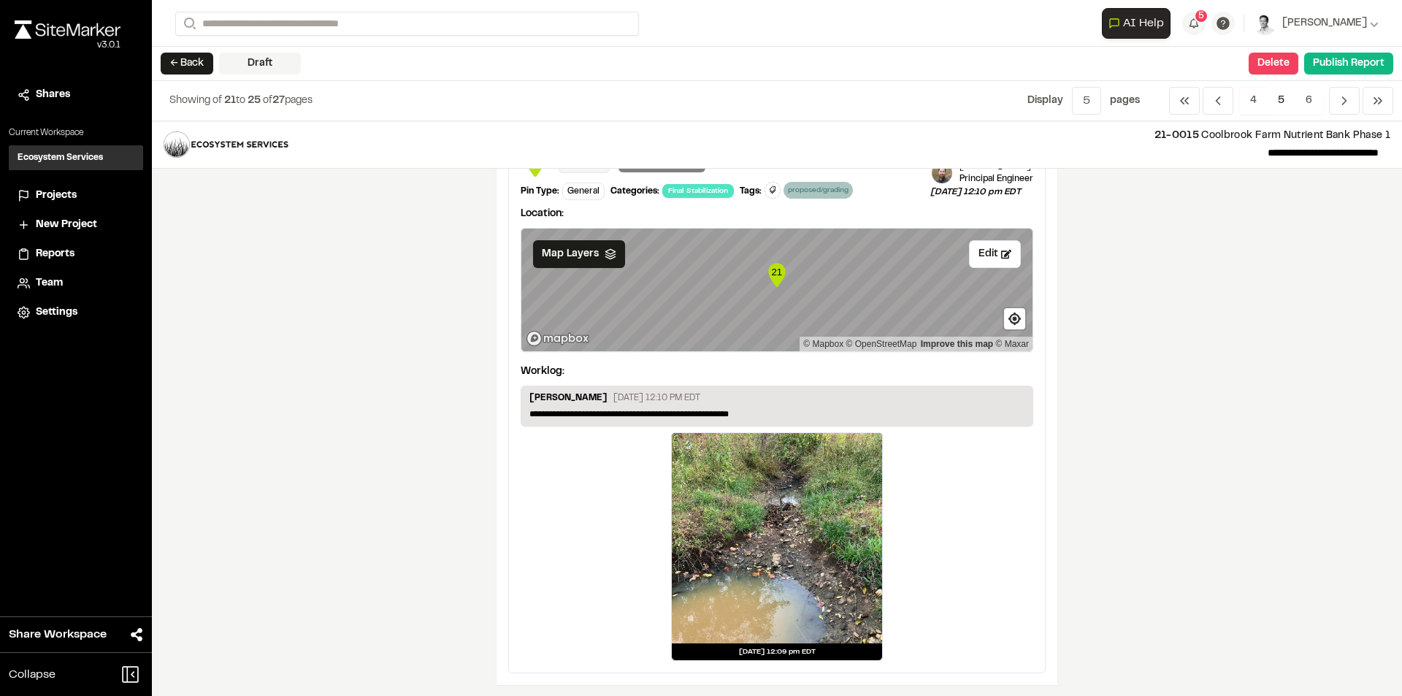
scroll to position [2354, 0]
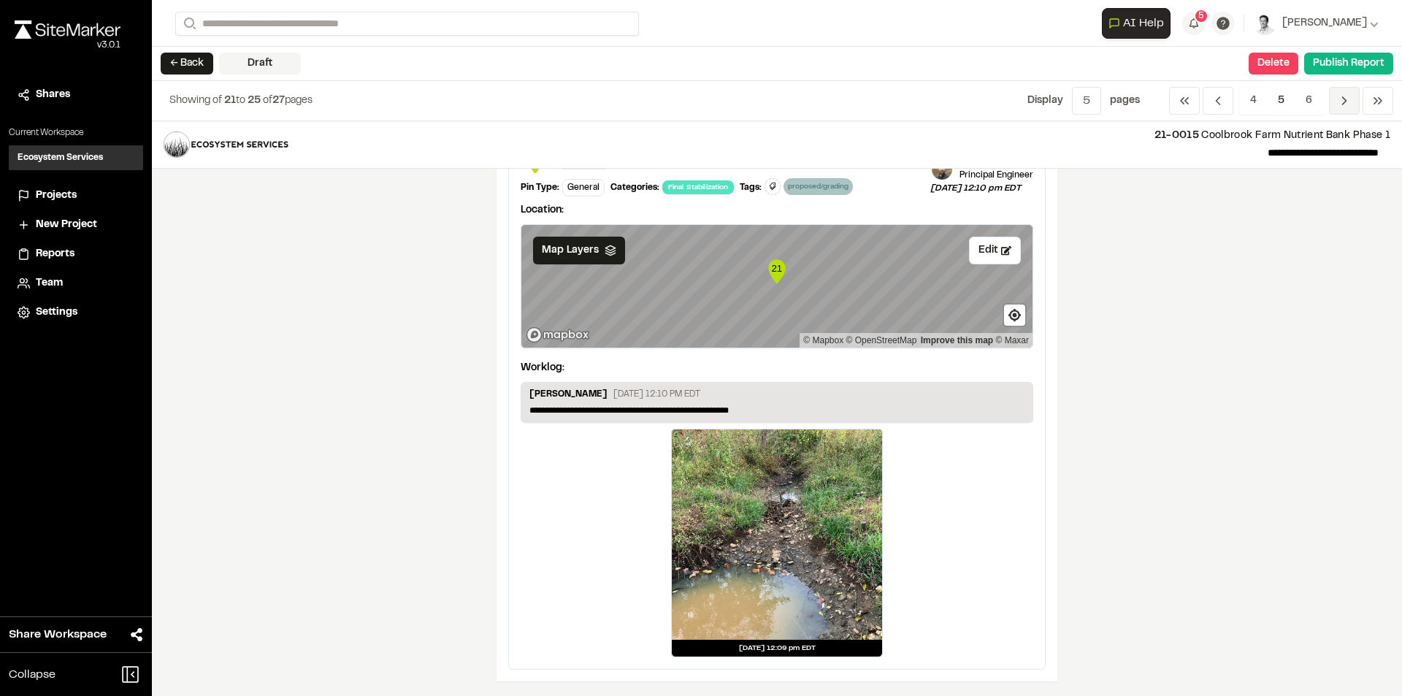
click at [1340, 104] on icon "Navigation" at bounding box center [1344, 100] width 15 height 15
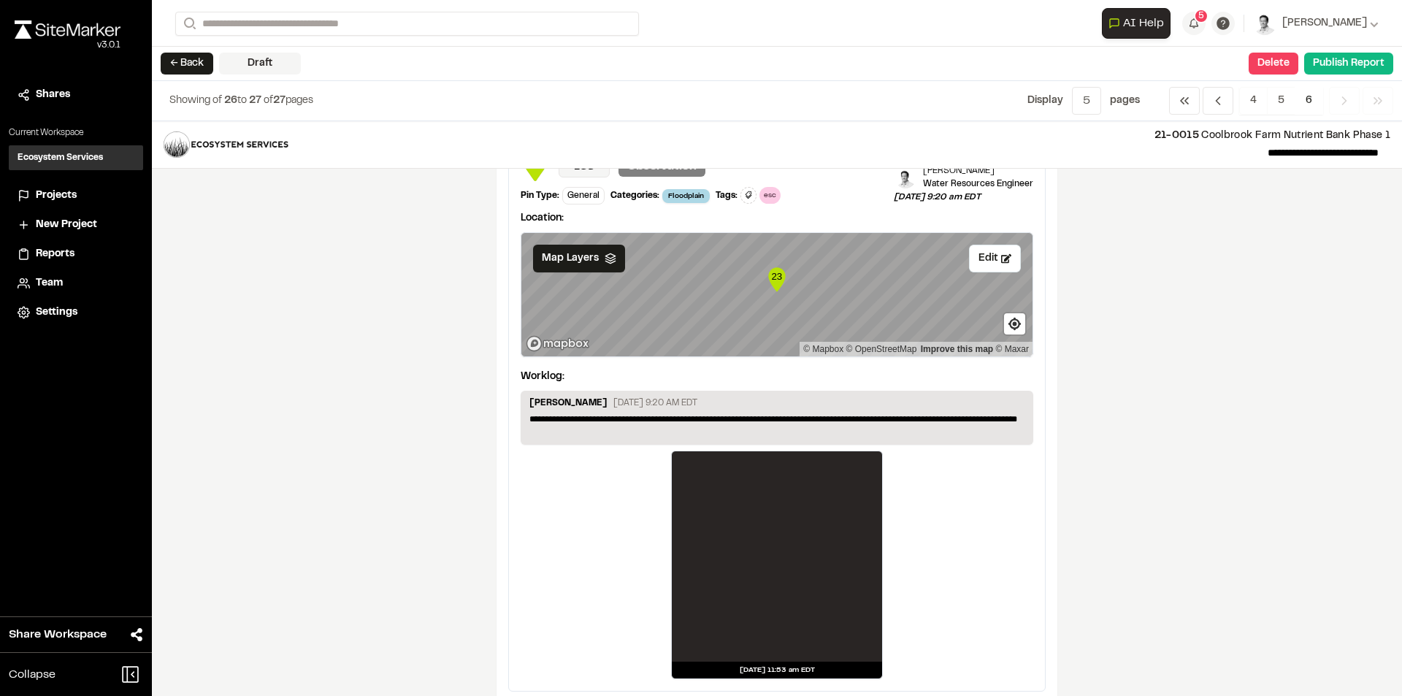
scroll to position [775, 0]
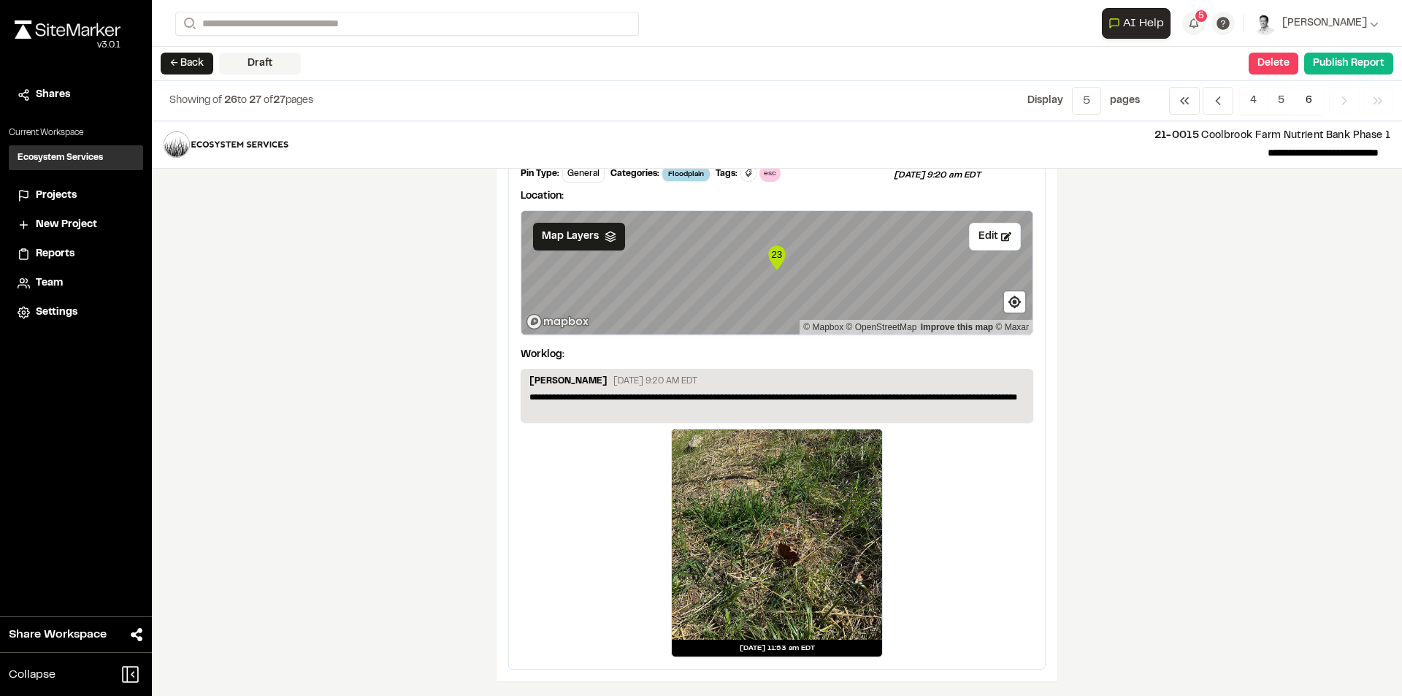
drag, startPoint x: 1342, startPoint y: 99, endPoint x: 1329, endPoint y: 111, distance: 18.1
click at [1342, 99] on icon "Navigation" at bounding box center [1344, 100] width 15 height 15
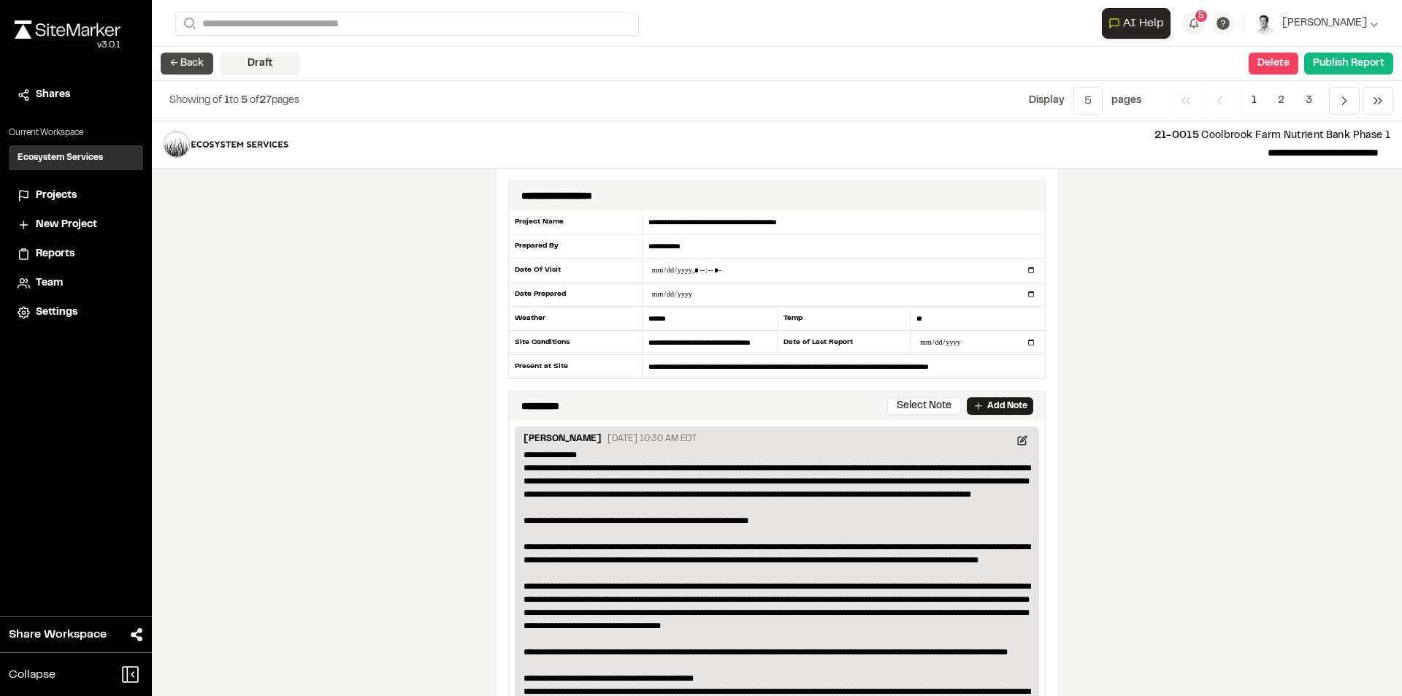
click at [182, 59] on button "← Back" at bounding box center [187, 64] width 53 height 22
